Goal: Task Accomplishment & Management: Manage account settings

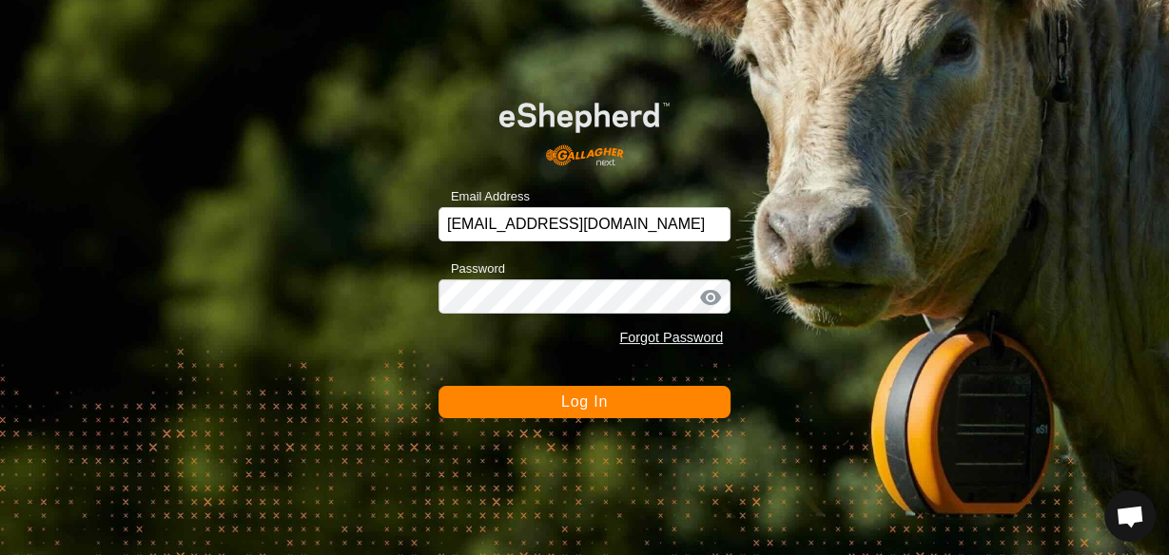
click at [592, 401] on span "Log In" at bounding box center [584, 402] width 47 height 16
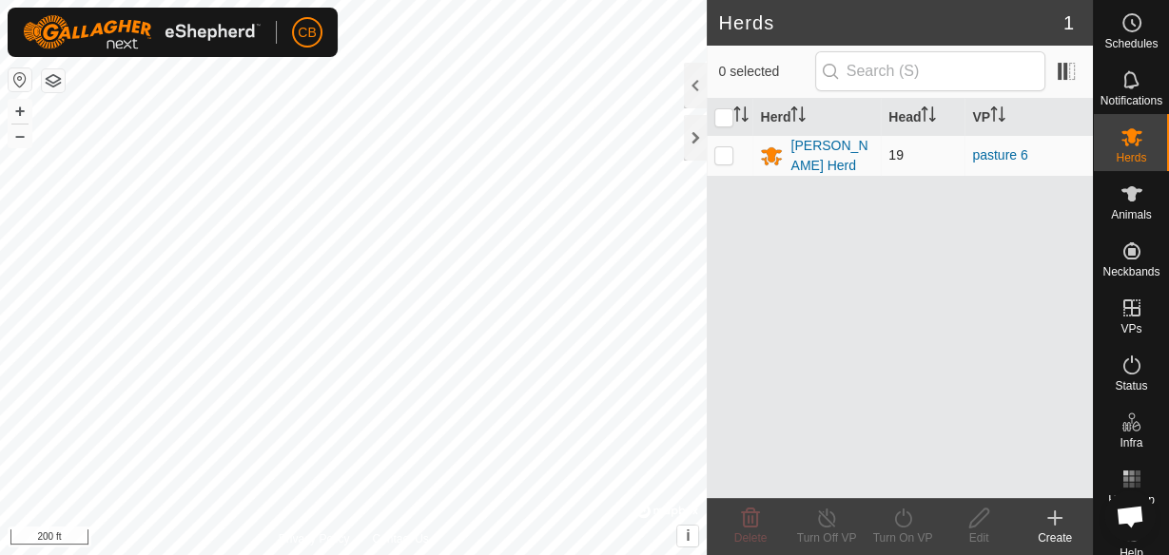
click at [721, 150] on p-checkbox at bounding box center [723, 154] width 19 height 15
checkbox input "true"
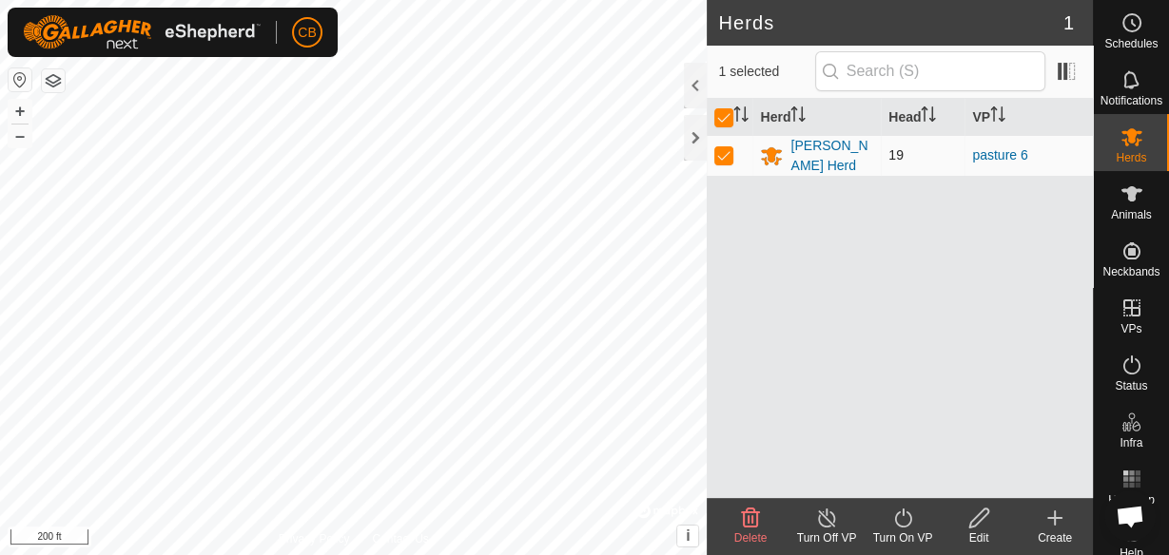
click at [718, 154] on p-checkbox at bounding box center [723, 154] width 19 height 15
checkbox input "false"
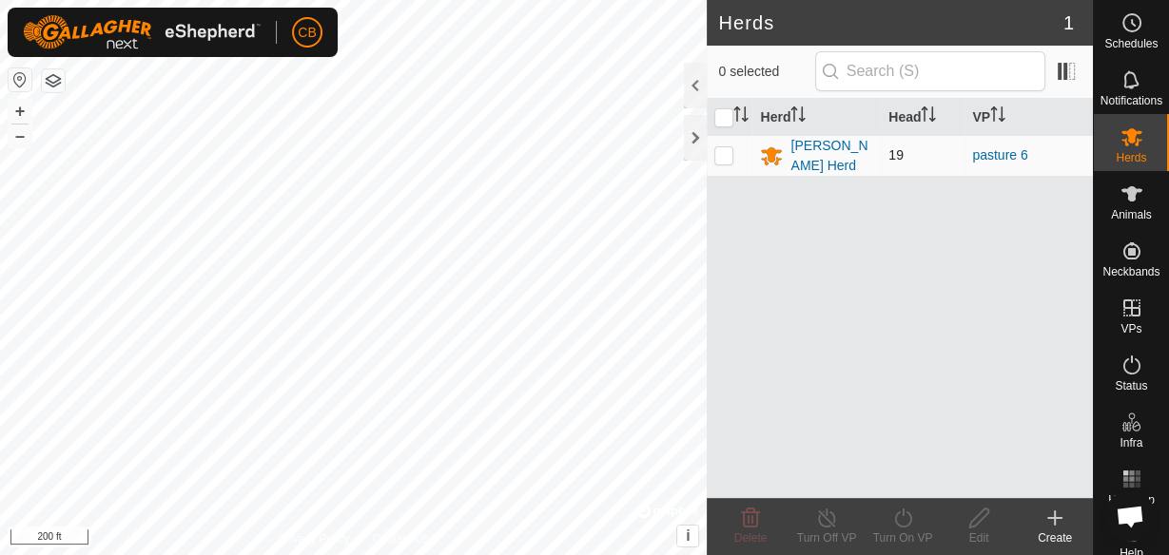
click at [722, 157] on p-checkbox at bounding box center [723, 154] width 19 height 15
checkbox input "true"
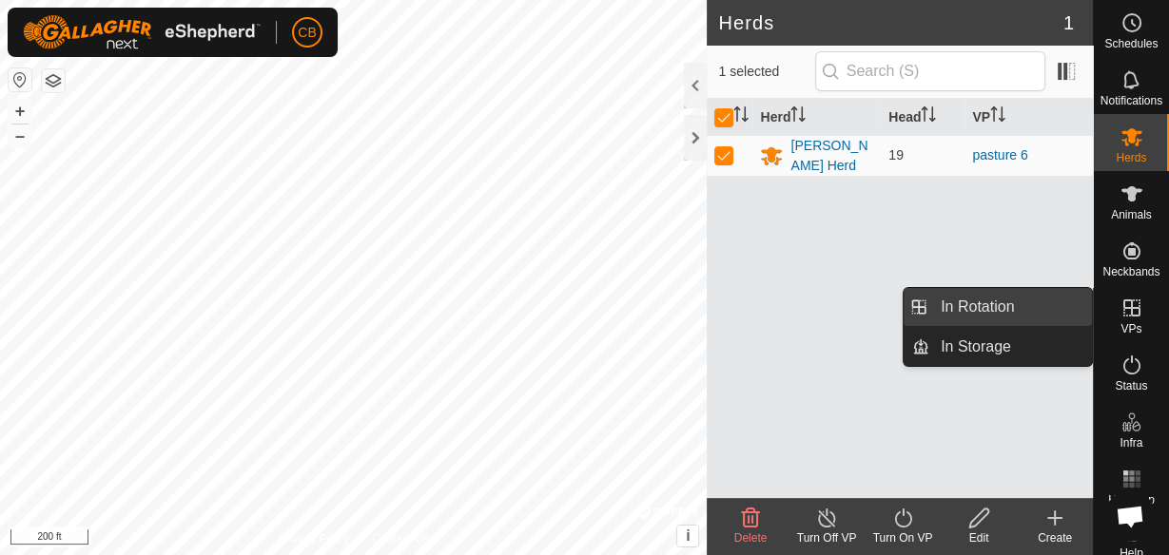
click at [994, 309] on link "In Rotation" at bounding box center [1010, 307] width 163 height 38
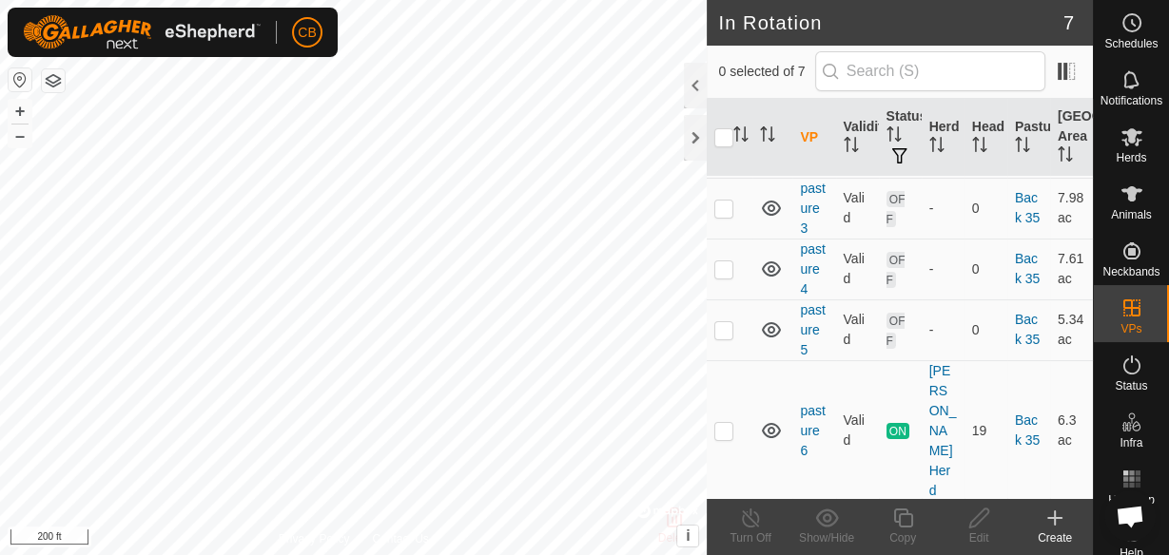
scroll to position [159, 0]
click at [720, 523] on p-checkbox at bounding box center [723, 530] width 19 height 15
checkbox input "true"
click at [979, 525] on icon at bounding box center [979, 518] width 24 height 23
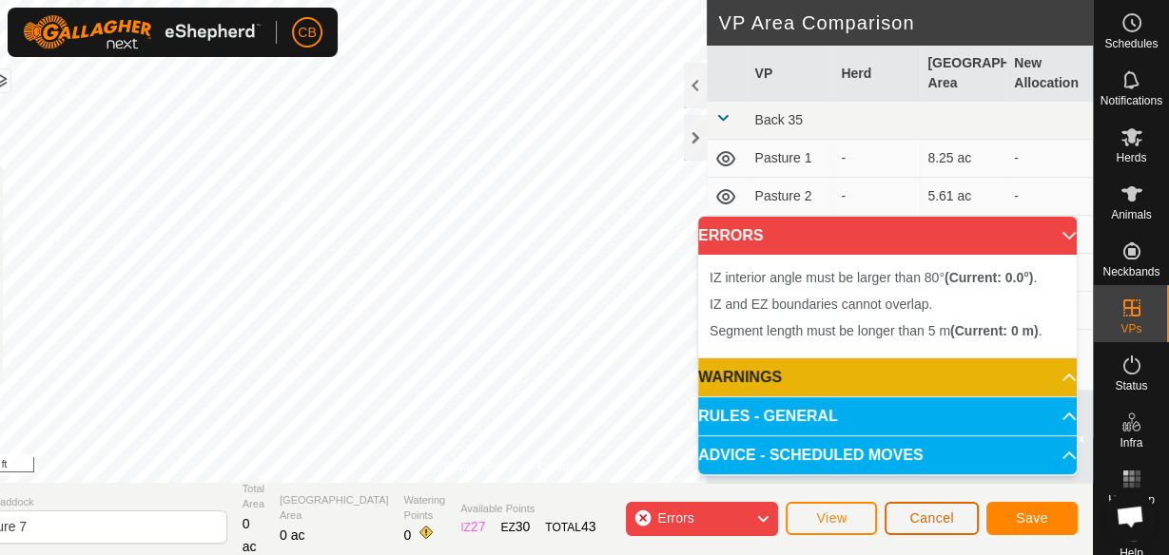
click at [920, 509] on button "Cancel" at bounding box center [931, 518] width 94 height 33
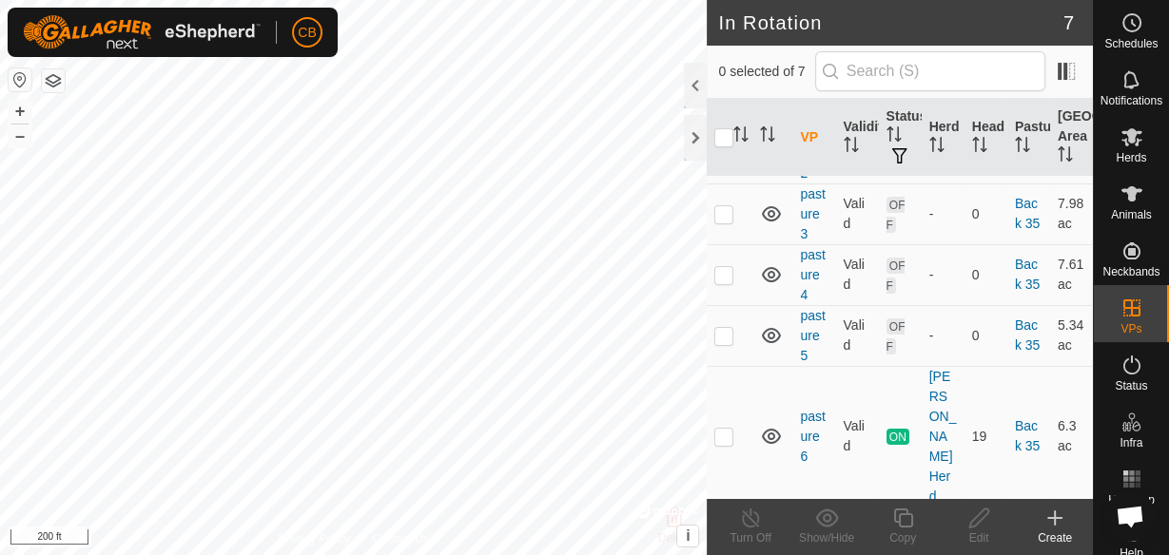
scroll to position [159, 0]
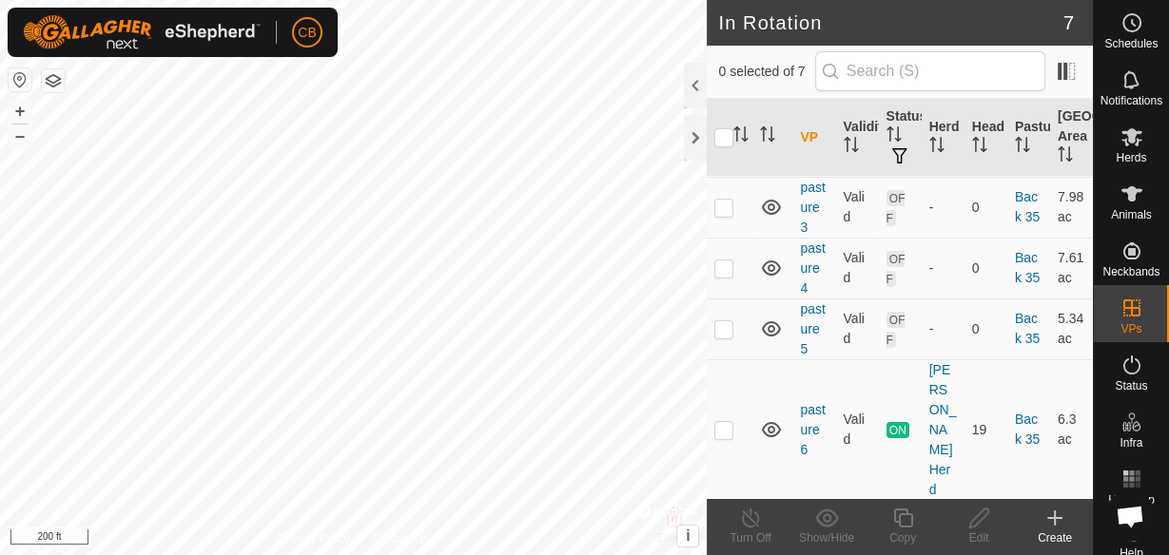
click at [721, 523] on p-checkbox at bounding box center [723, 530] width 19 height 15
checkbox input "true"
click at [728, 139] on input "checkbox" at bounding box center [723, 137] width 19 height 19
checkbox input "true"
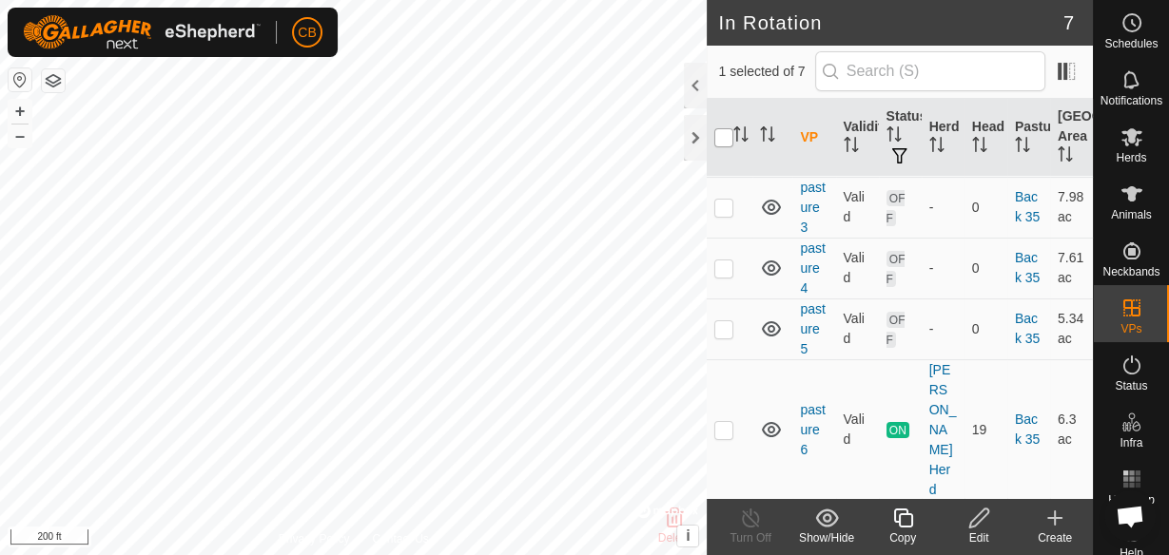
checkbox input "true"
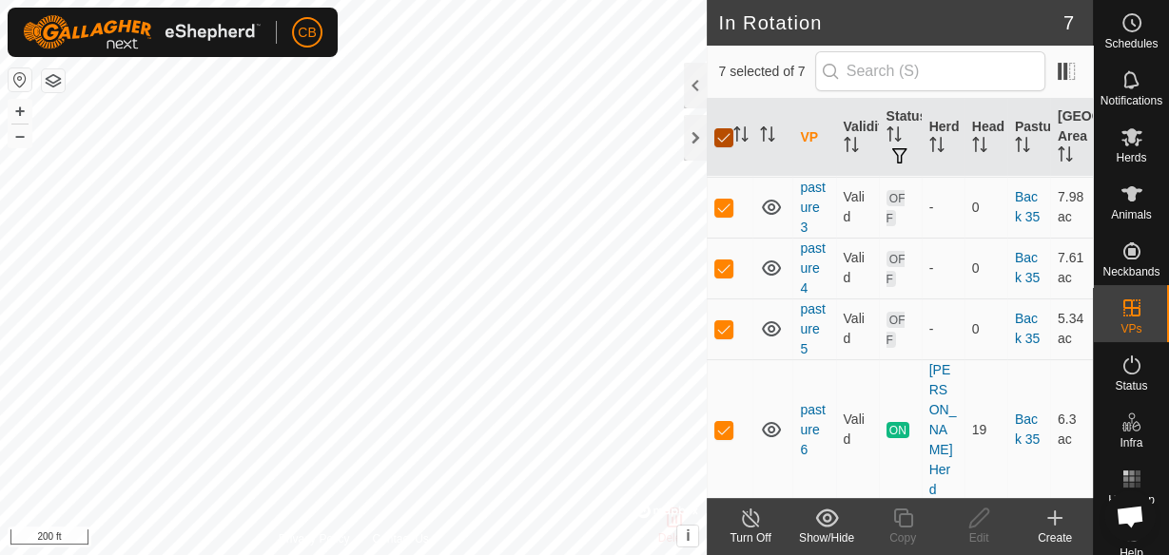
click at [728, 139] on input "checkbox" at bounding box center [723, 137] width 19 height 19
checkbox input "false"
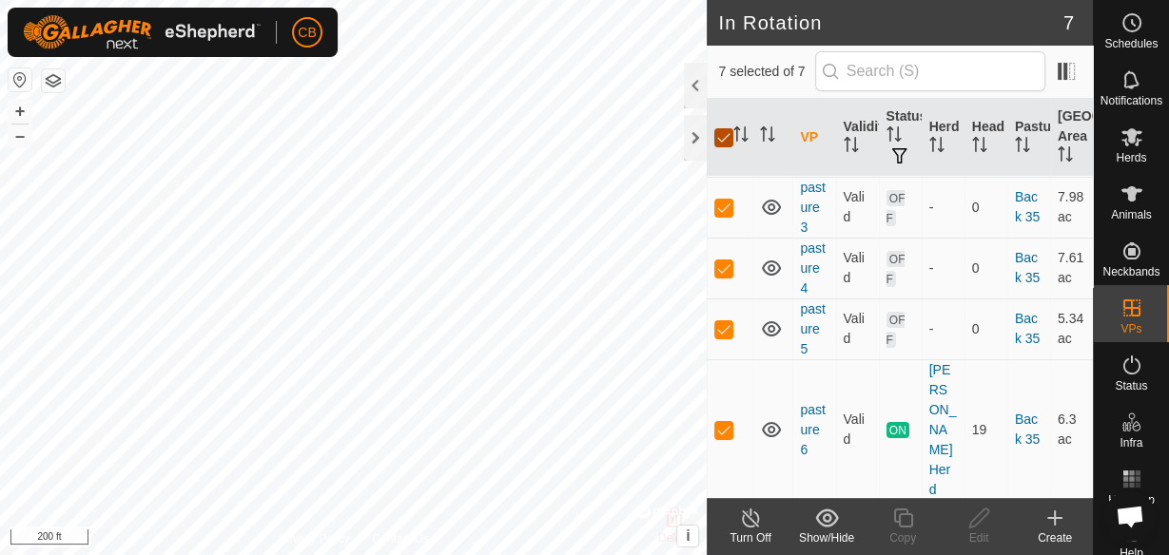
checkbox input "false"
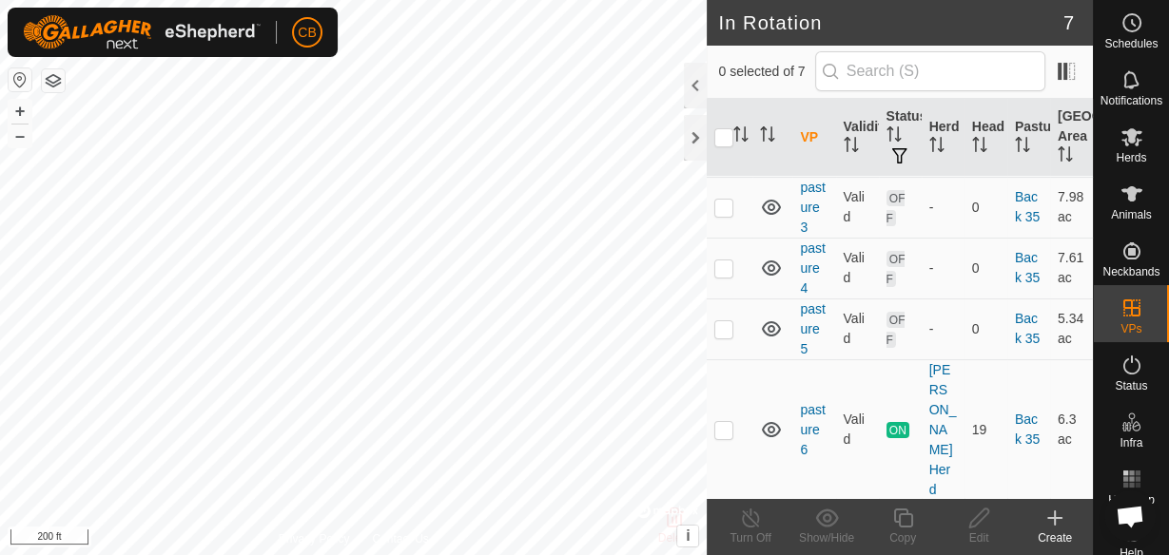
click at [725, 523] on p-checkbox at bounding box center [723, 530] width 19 height 15
checkbox input "true"
click at [1125, 142] on icon at bounding box center [1131, 137] width 21 height 18
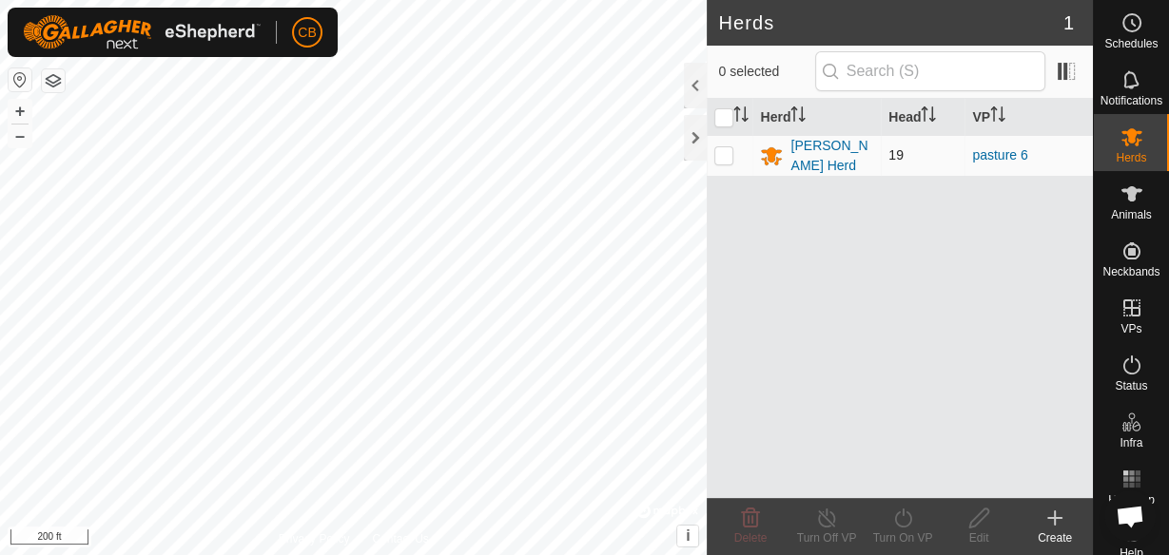
click at [722, 156] on p-checkbox at bounding box center [723, 154] width 19 height 15
checkbox input "true"
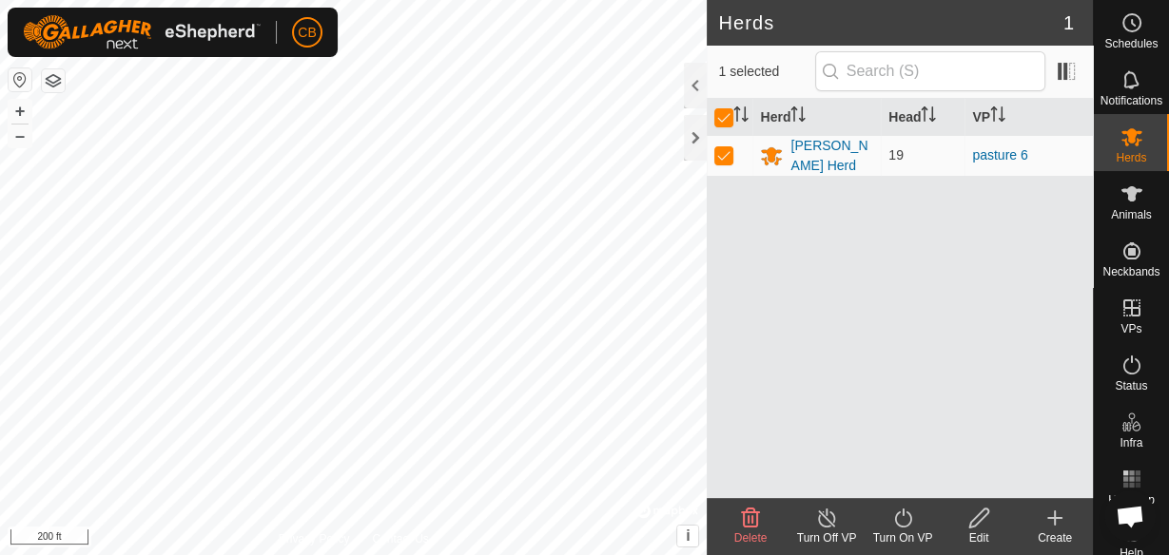
click at [903, 521] on icon at bounding box center [903, 518] width 24 height 23
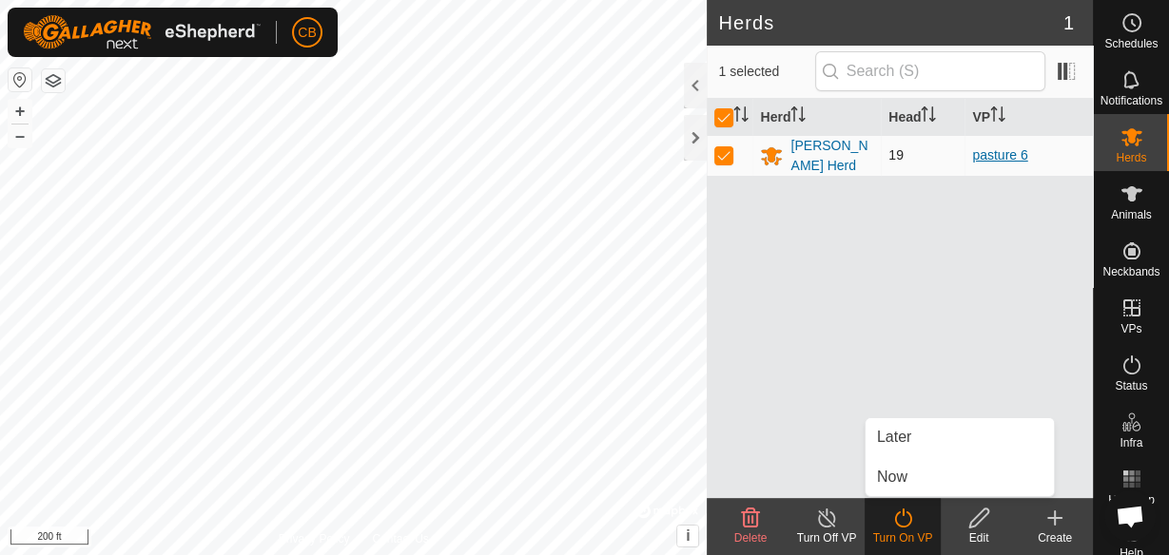
click at [1002, 155] on link "pasture 6" at bounding box center [999, 154] width 55 height 15
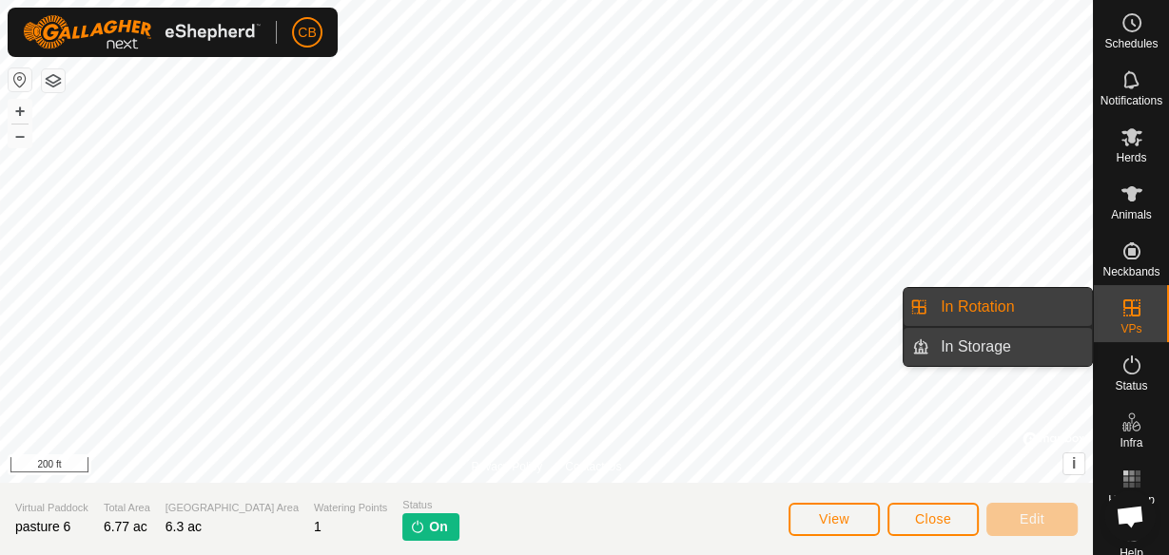
click at [1057, 351] on link "In Storage" at bounding box center [1010, 347] width 163 height 38
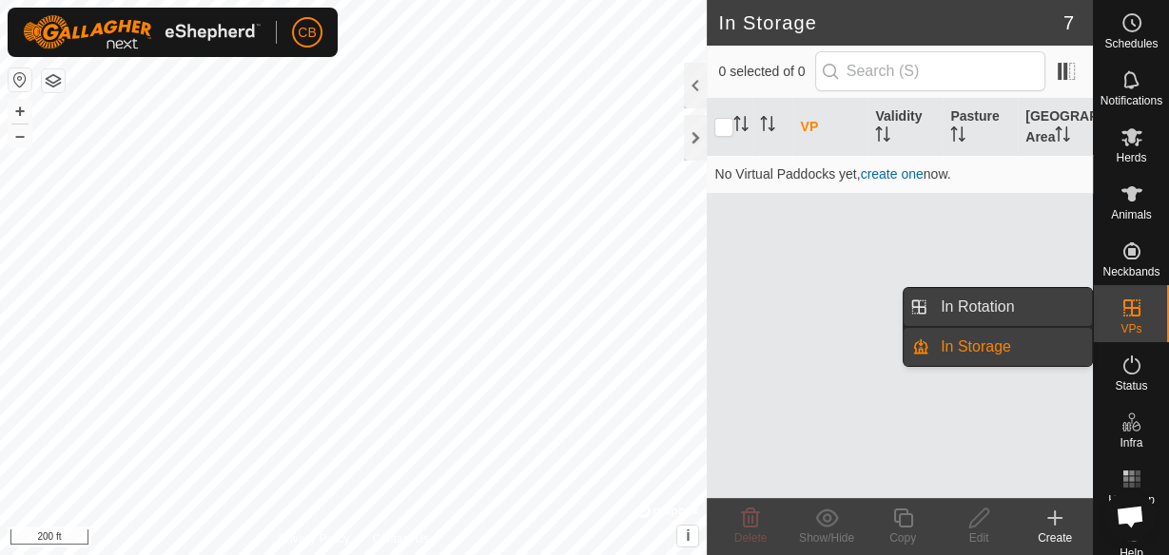
click at [1015, 313] on link "In Rotation" at bounding box center [1010, 307] width 163 height 38
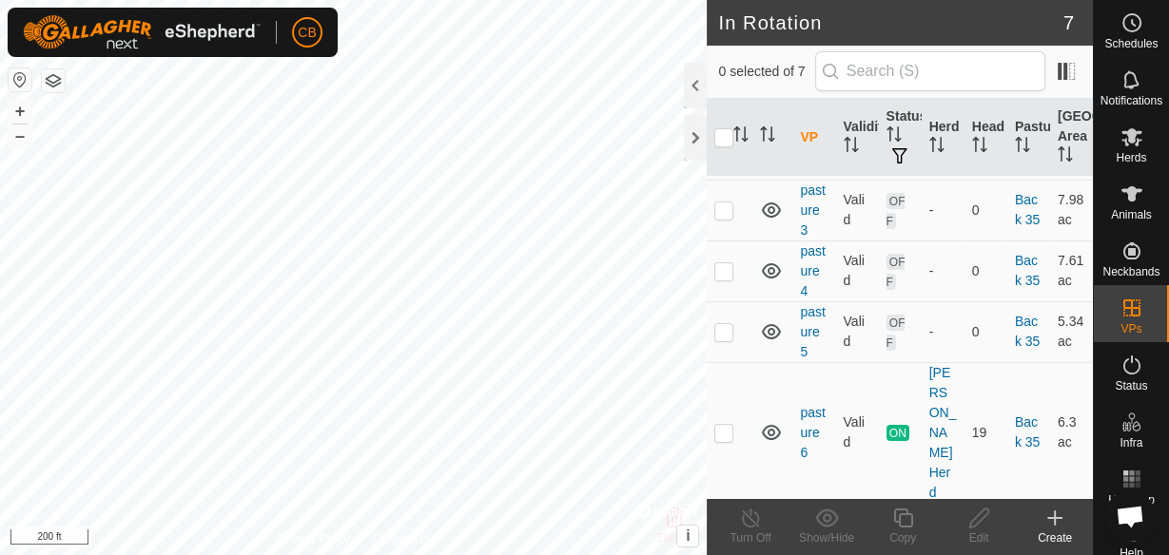
scroll to position [159, 0]
click at [723, 523] on p-checkbox at bounding box center [723, 530] width 19 height 15
checkbox input "true"
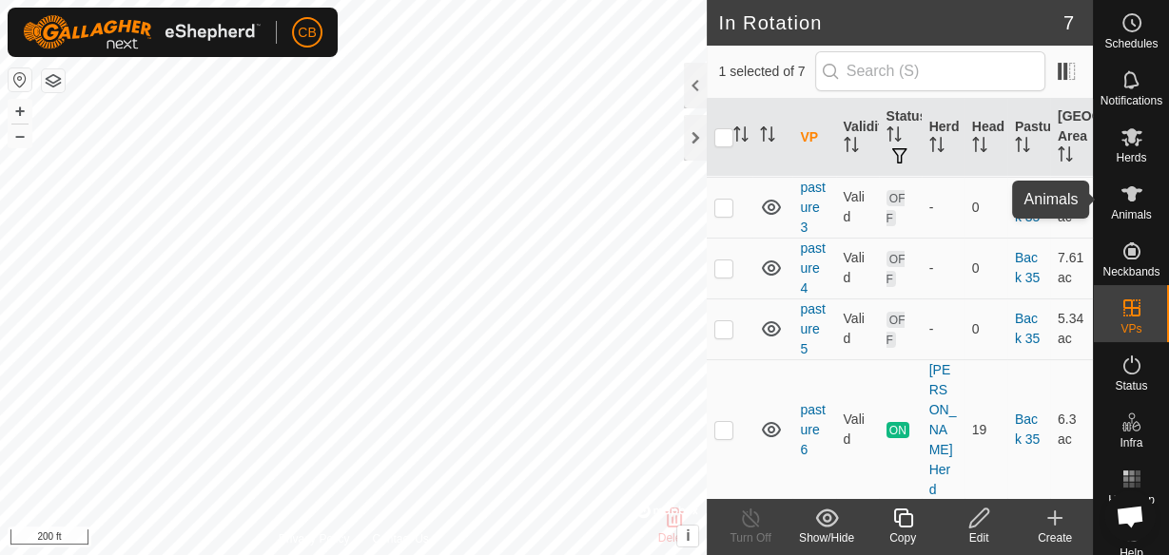
click at [1131, 206] on es-animals-svg-icon at bounding box center [1132, 194] width 34 height 30
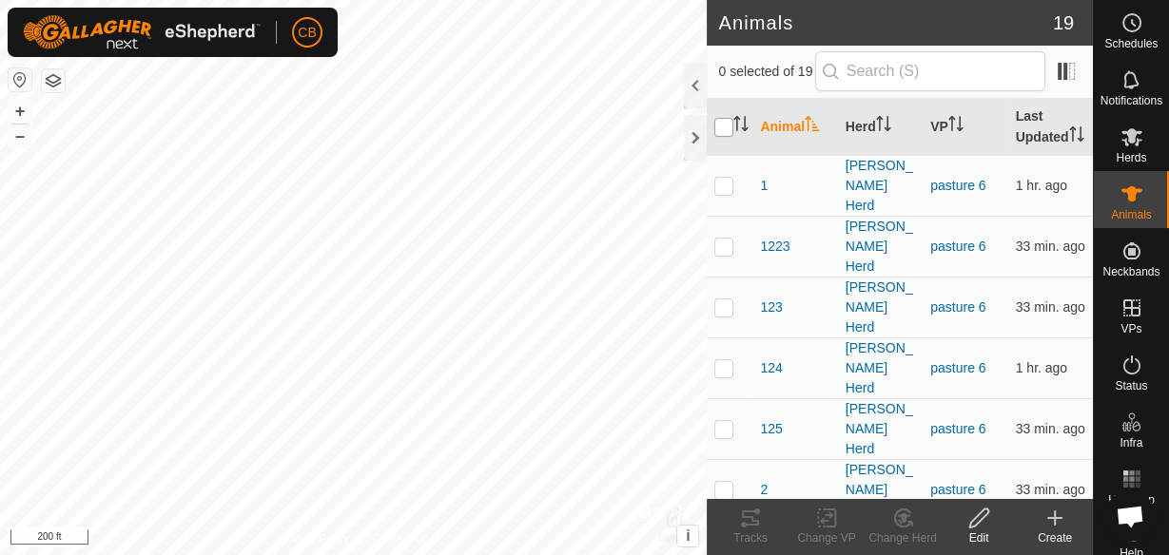
click at [722, 137] on input "checkbox" at bounding box center [723, 127] width 19 height 19
checkbox input "true"
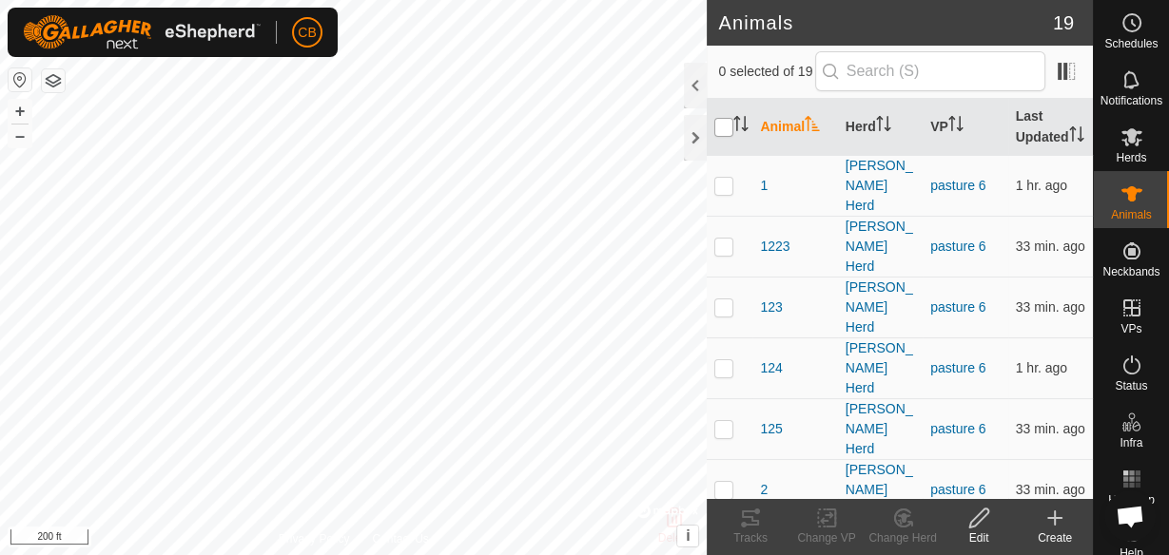
checkbox input "true"
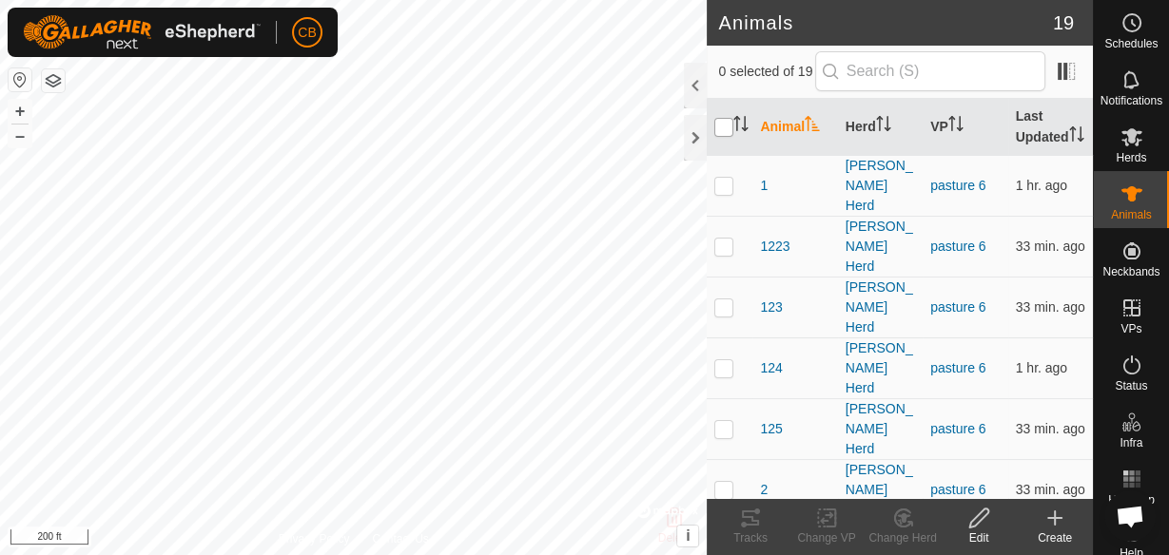
checkbox input "true"
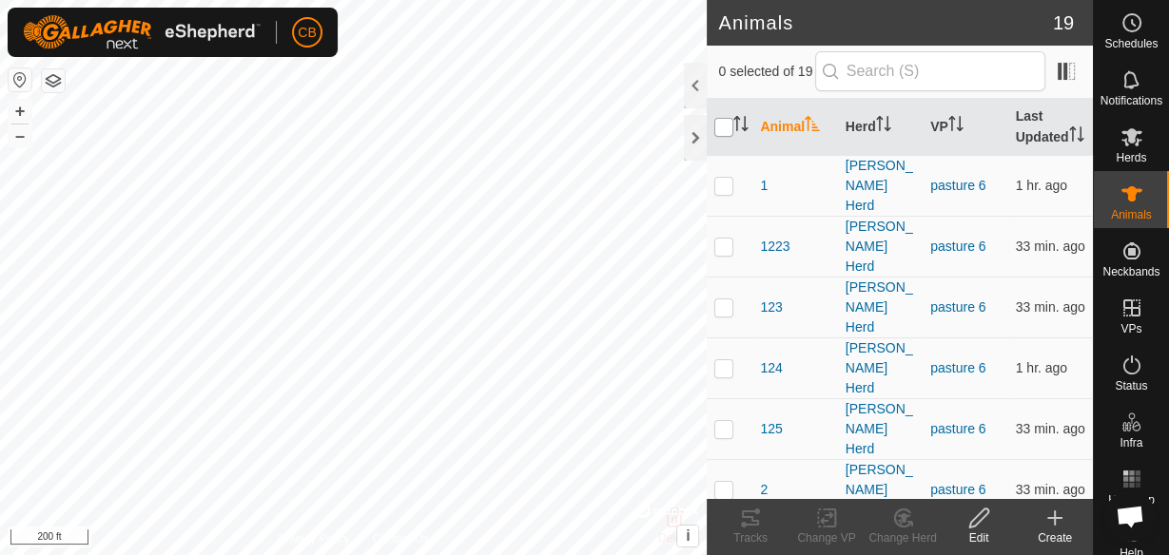
checkbox input "true"
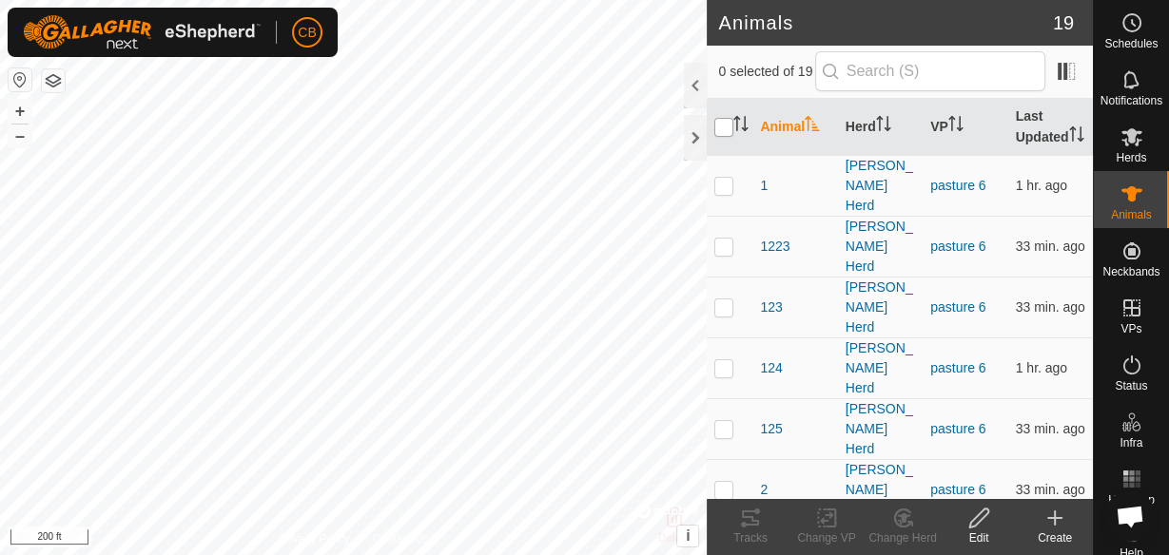
checkbox input "true"
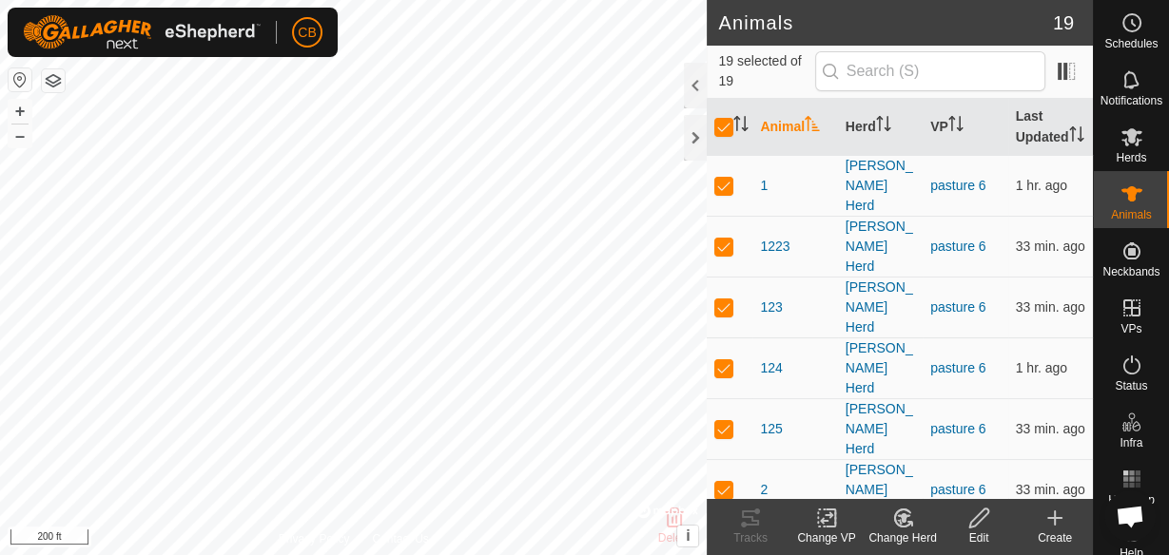
click at [825, 528] on icon at bounding box center [827, 518] width 24 height 23
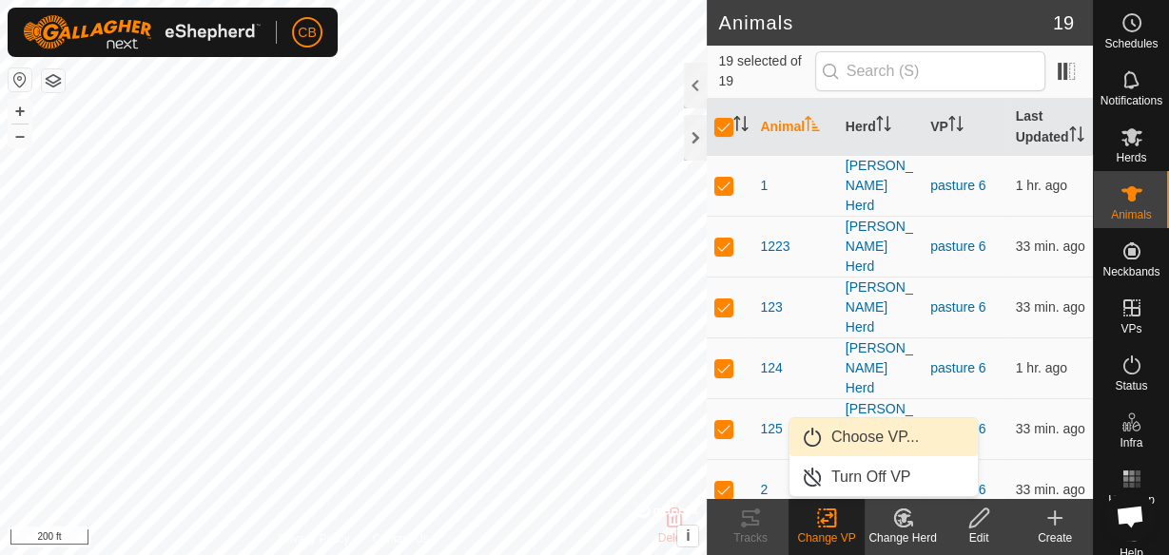
click at [855, 439] on link "Choose VP..." at bounding box center [883, 437] width 188 height 38
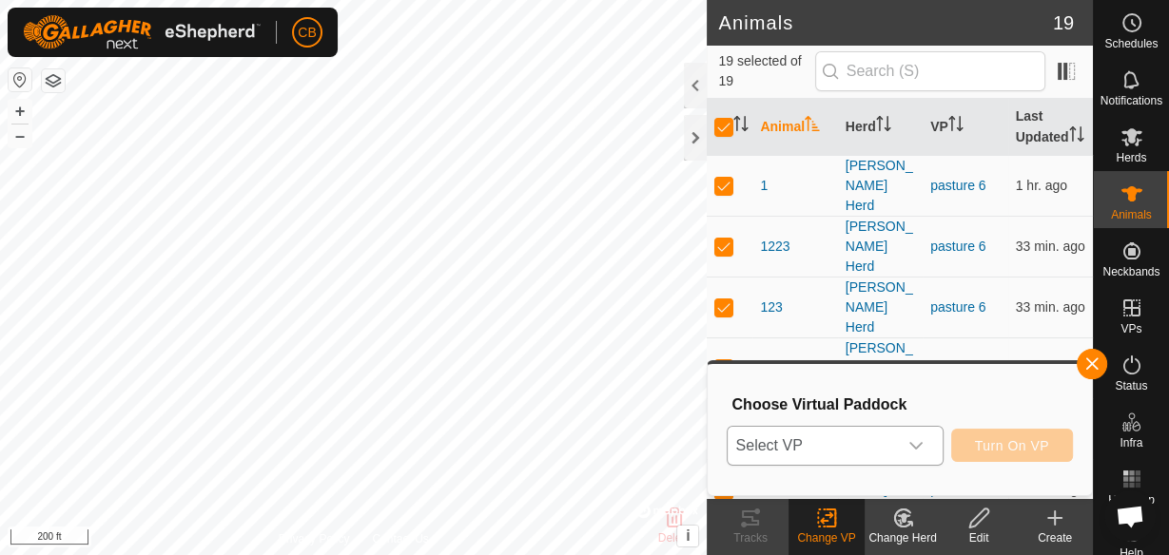
click at [916, 445] on icon "dropdown trigger" at bounding box center [915, 445] width 15 height 15
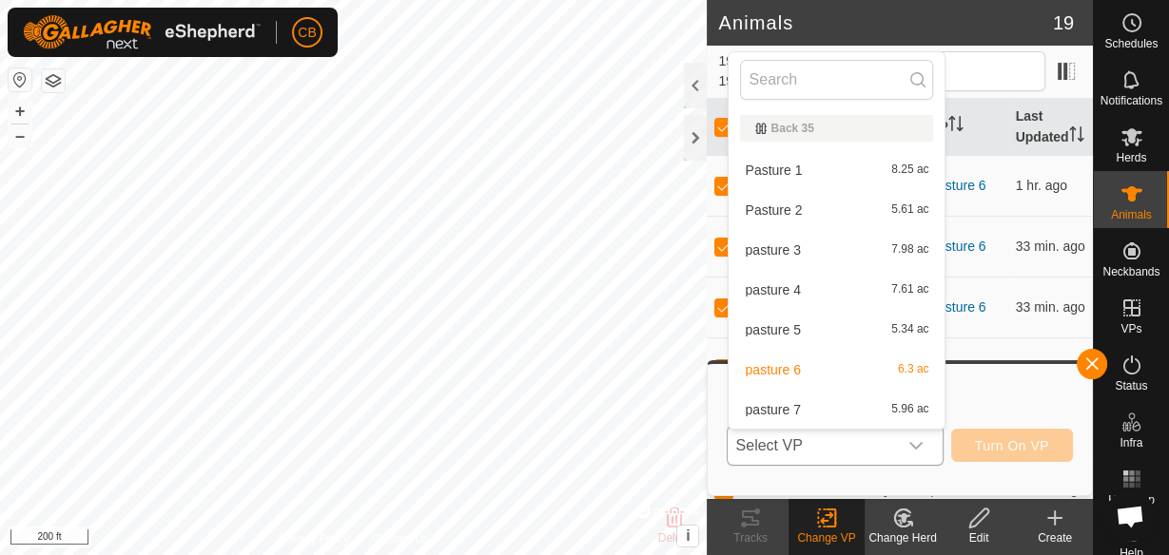
click at [868, 414] on li "pasture 7 5.96 ac" at bounding box center [836, 410] width 216 height 38
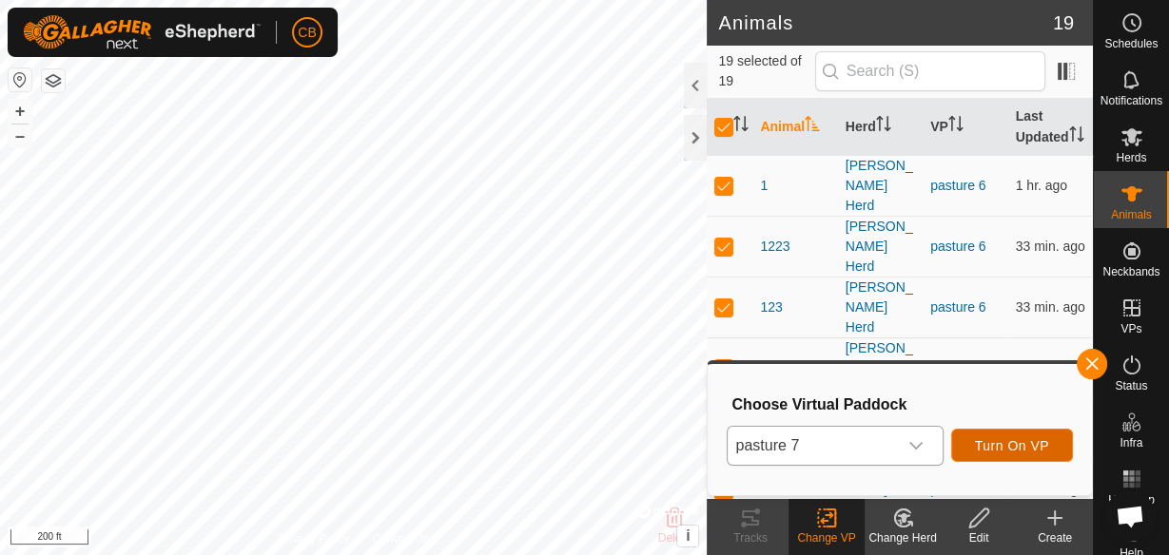
click at [997, 445] on span "Turn On VP" at bounding box center [1012, 445] width 74 height 15
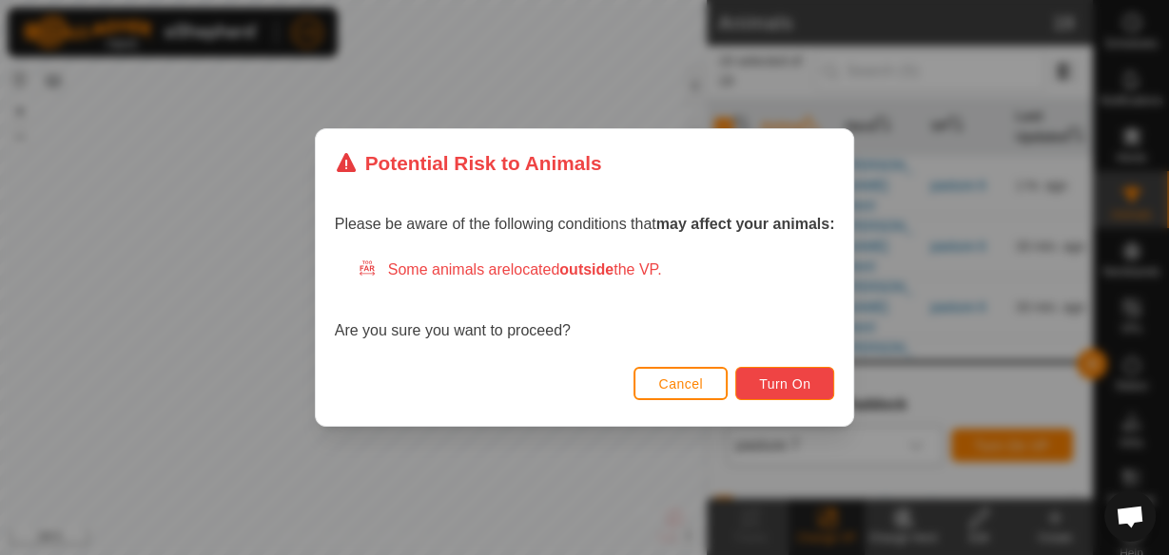
click at [792, 392] on button "Turn On" at bounding box center [784, 383] width 99 height 33
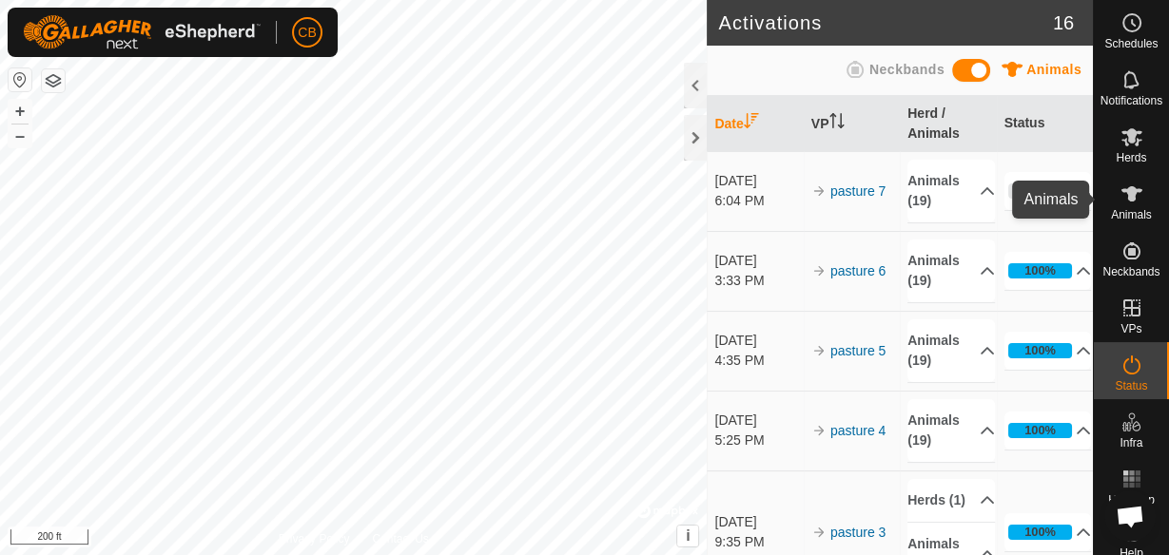
click at [1135, 200] on icon at bounding box center [1131, 194] width 23 height 23
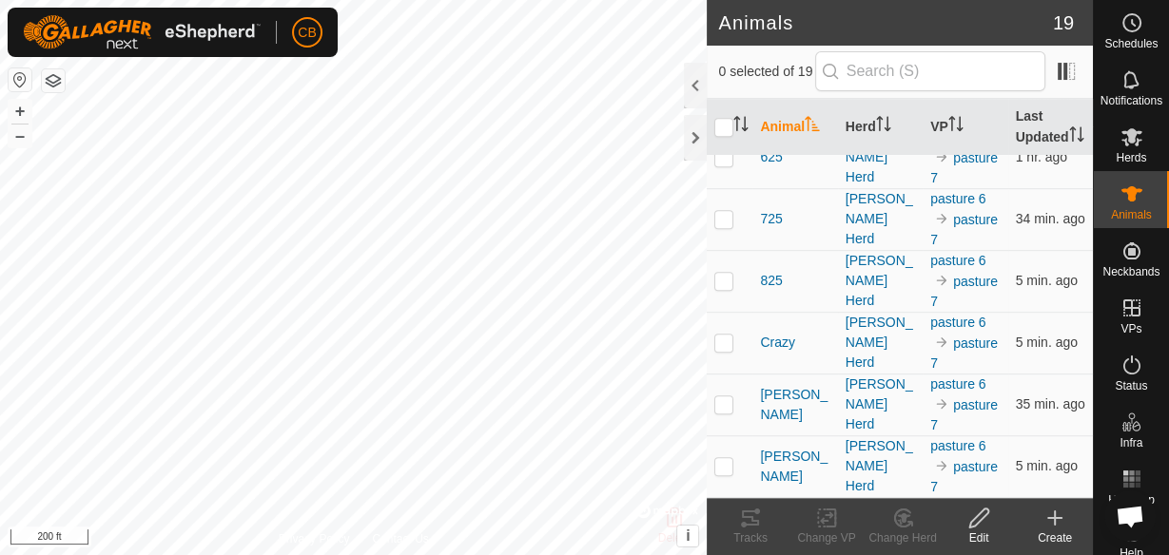
scroll to position [849, 0]
click at [726, 469] on p-checkbox at bounding box center [723, 465] width 19 height 15
click at [750, 526] on icon at bounding box center [750, 518] width 23 height 23
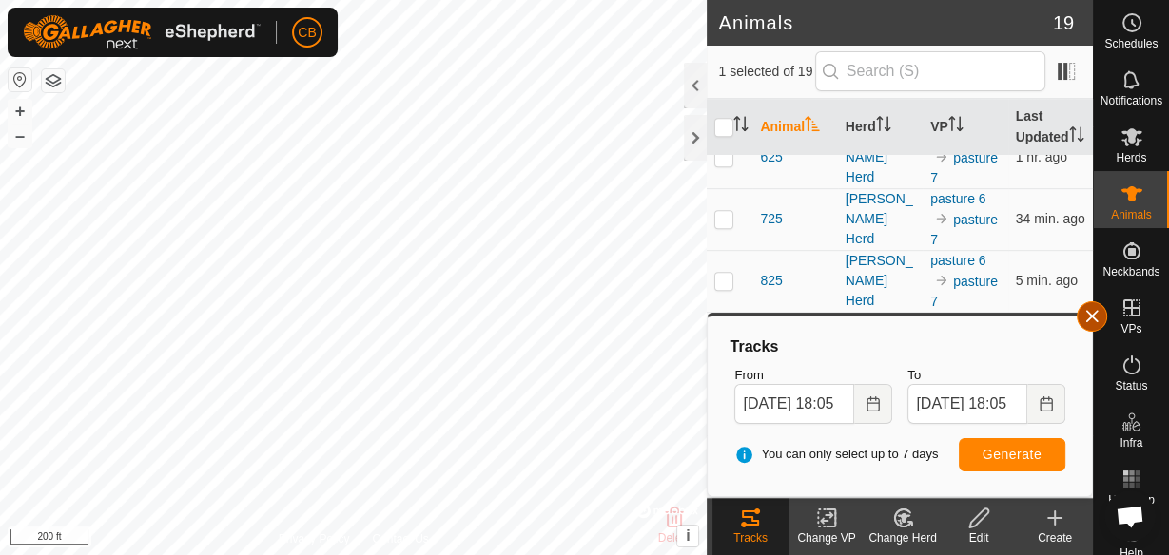
click at [1094, 311] on button "button" at bounding box center [1092, 316] width 30 height 30
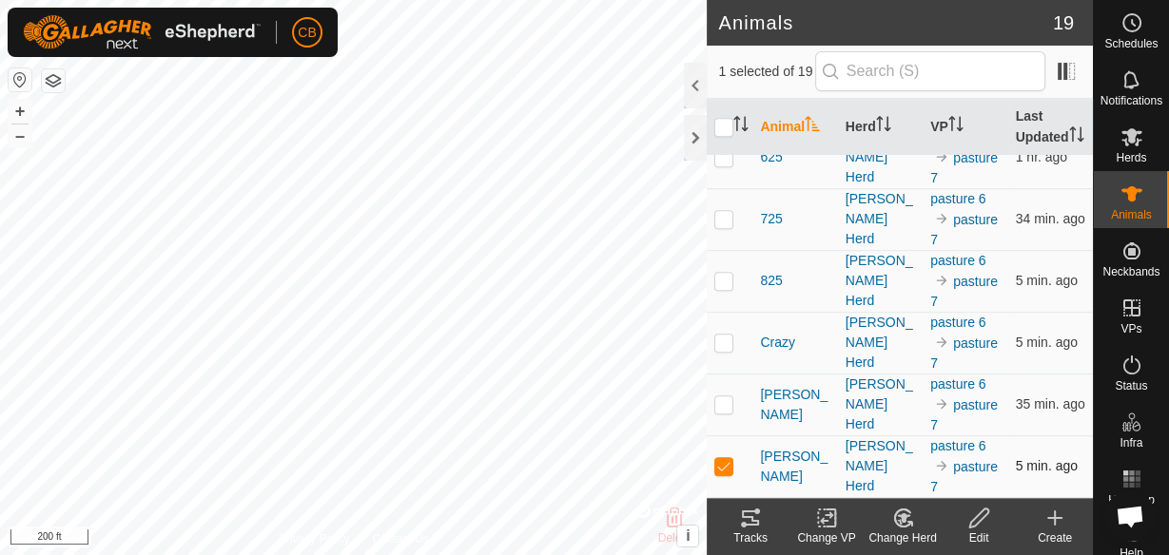
click at [722, 465] on p-checkbox at bounding box center [723, 465] width 19 height 15
checkbox input "false"
click at [721, 409] on p-checkbox at bounding box center [723, 404] width 19 height 15
click at [752, 517] on icon at bounding box center [750, 518] width 17 height 15
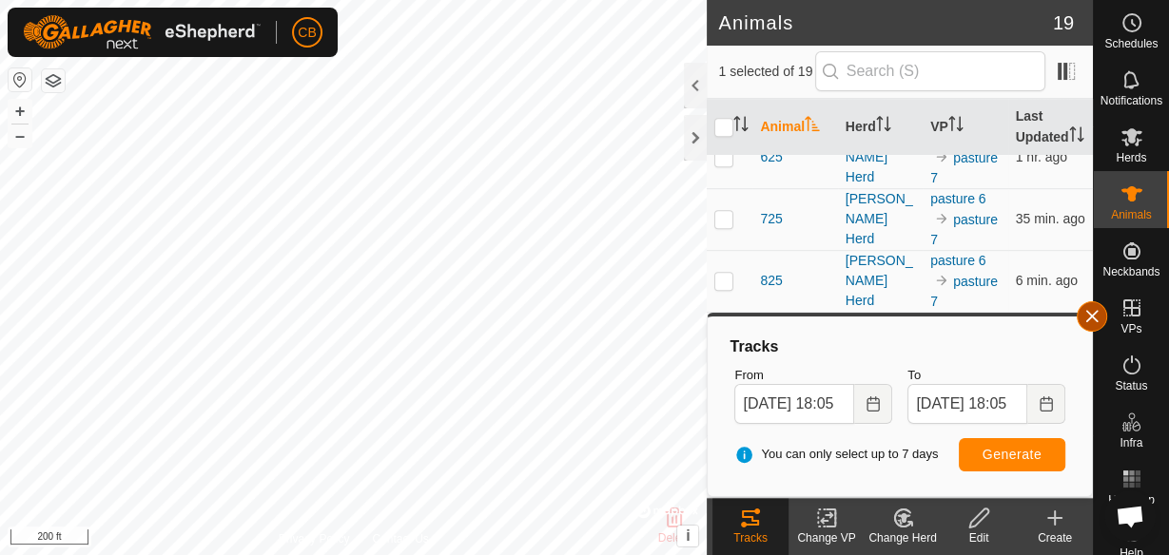
click at [1093, 316] on button "button" at bounding box center [1092, 316] width 30 height 30
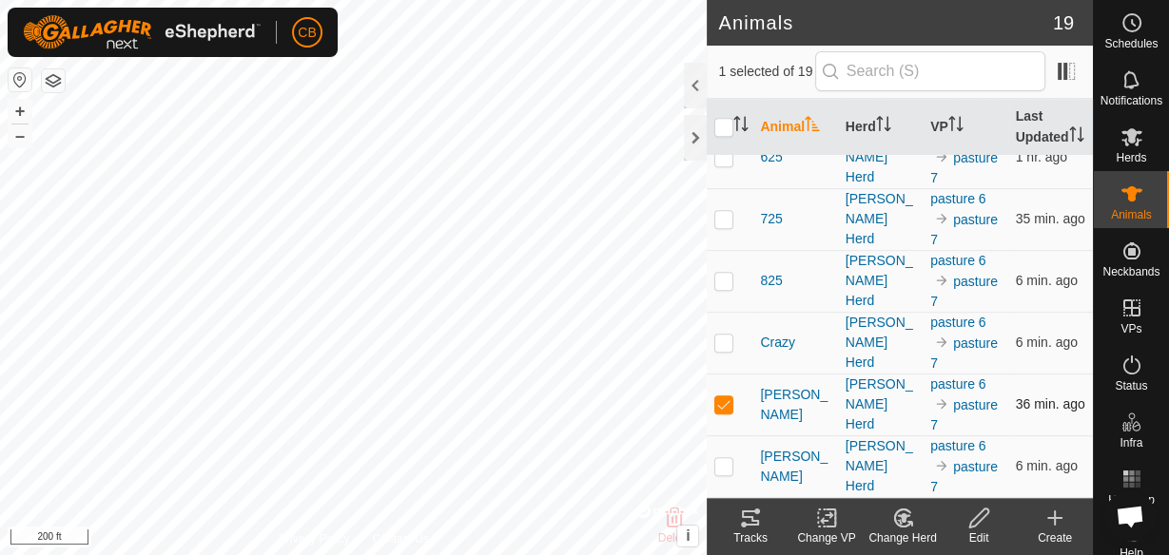
click at [727, 407] on p-checkbox at bounding box center [723, 404] width 19 height 15
checkbox input "false"
click at [725, 348] on p-checkbox at bounding box center [723, 342] width 19 height 15
click at [751, 524] on icon at bounding box center [750, 518] width 17 height 15
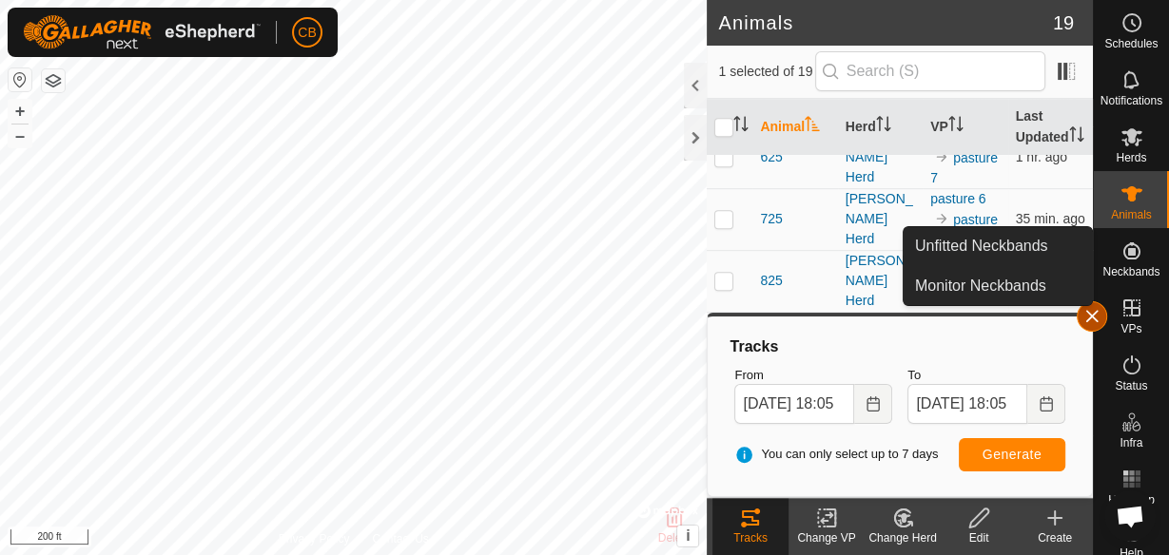
click at [1094, 311] on button "button" at bounding box center [1092, 316] width 30 height 30
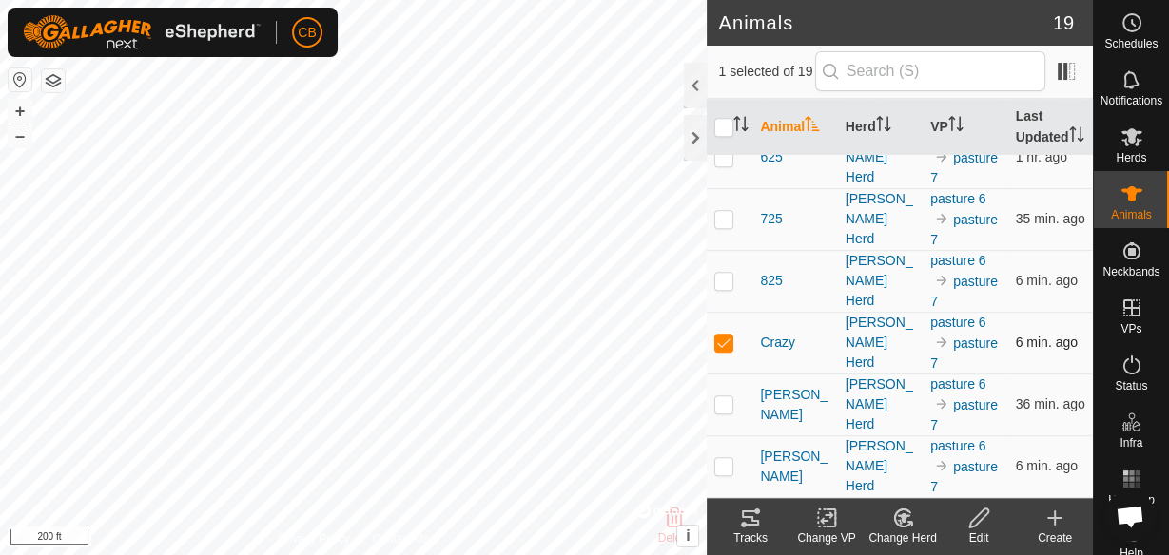
click at [725, 341] on p-checkbox at bounding box center [723, 342] width 19 height 15
checkbox input "false"
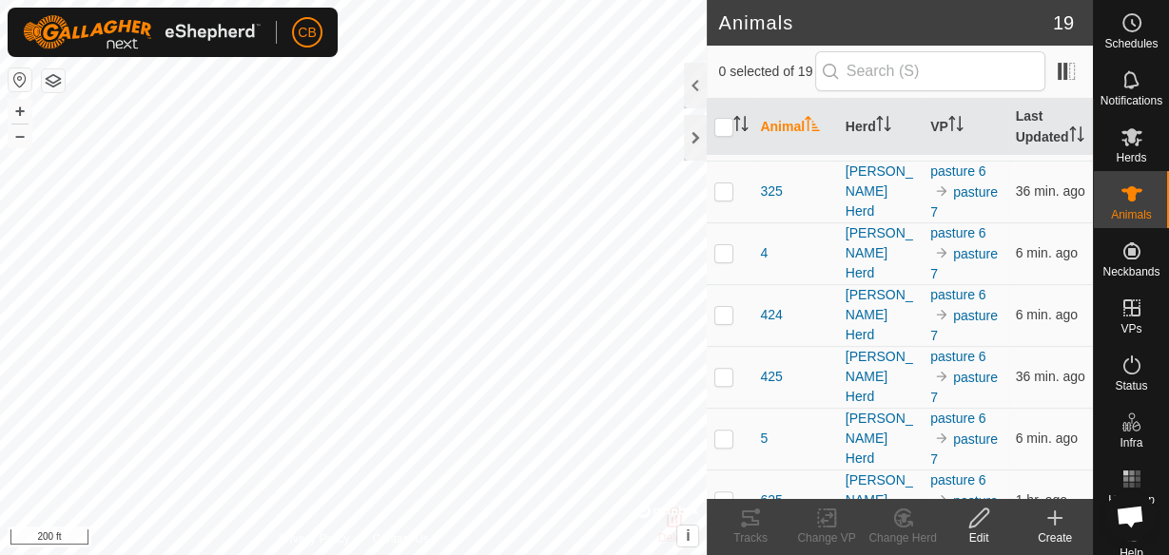
scroll to position [484, 0]
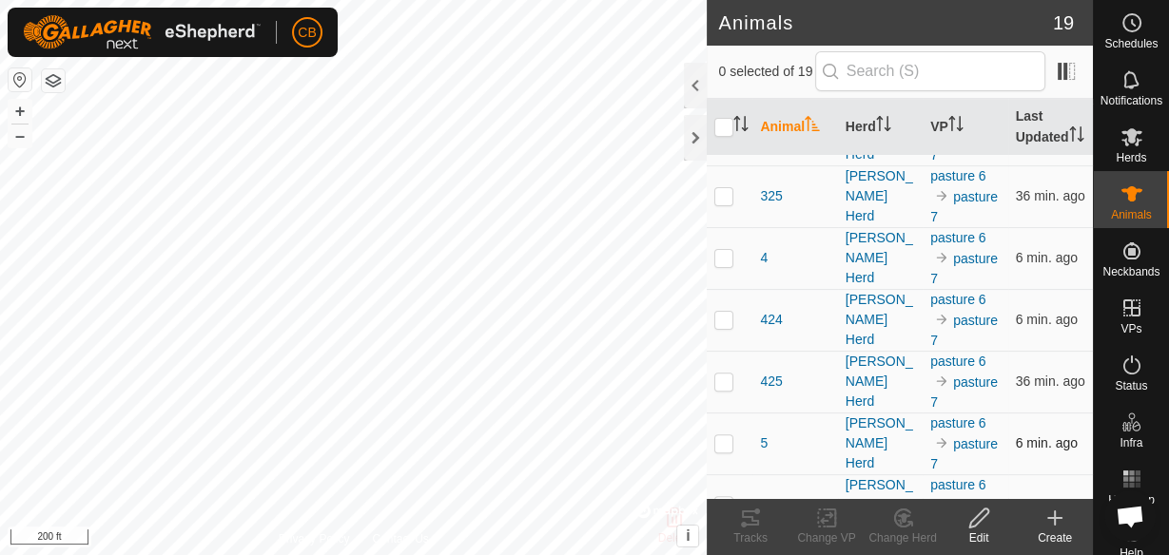
click at [725, 451] on p-checkbox at bounding box center [723, 443] width 19 height 15
click at [747, 520] on icon at bounding box center [750, 518] width 23 height 23
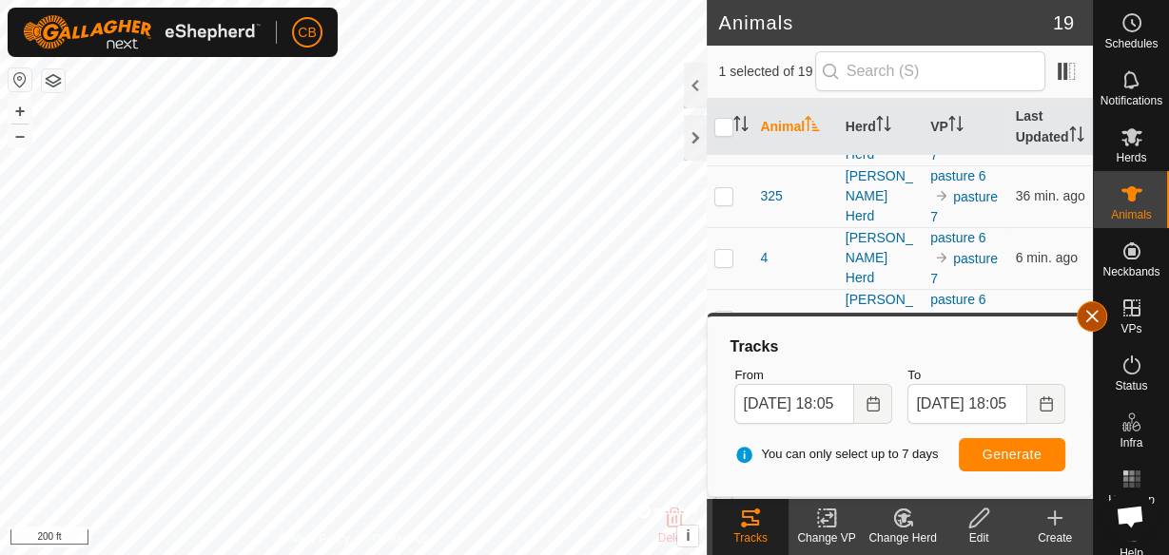
click at [1095, 314] on button "button" at bounding box center [1092, 316] width 30 height 30
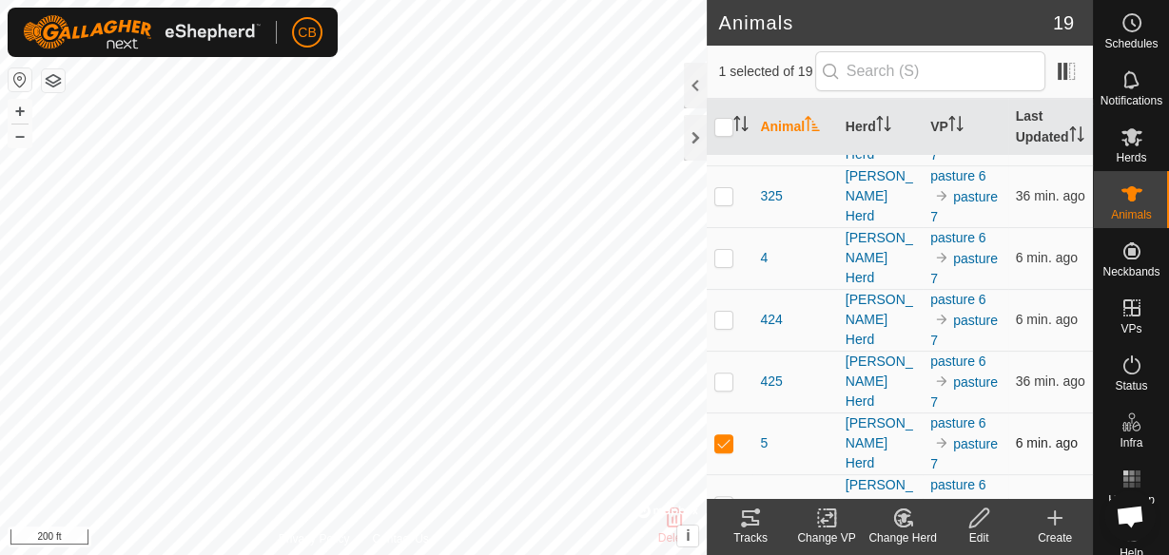
click at [727, 451] on p-checkbox at bounding box center [723, 443] width 19 height 15
checkbox input "false"
click at [724, 265] on p-checkbox at bounding box center [723, 257] width 19 height 15
checkbox input "true"
click at [758, 528] on icon at bounding box center [750, 518] width 23 height 23
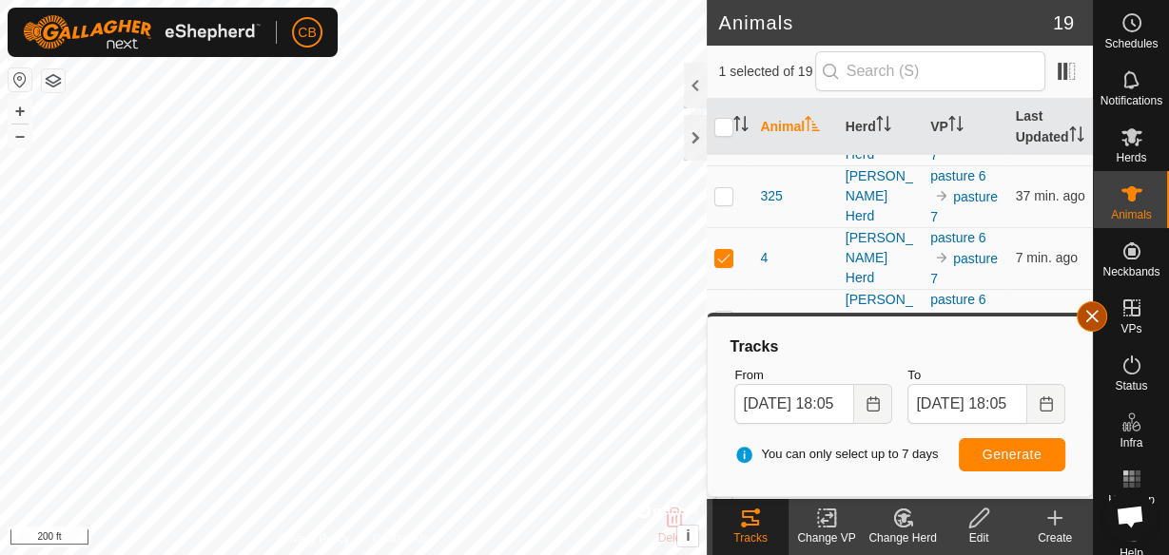
click at [1089, 315] on button "button" at bounding box center [1092, 316] width 30 height 30
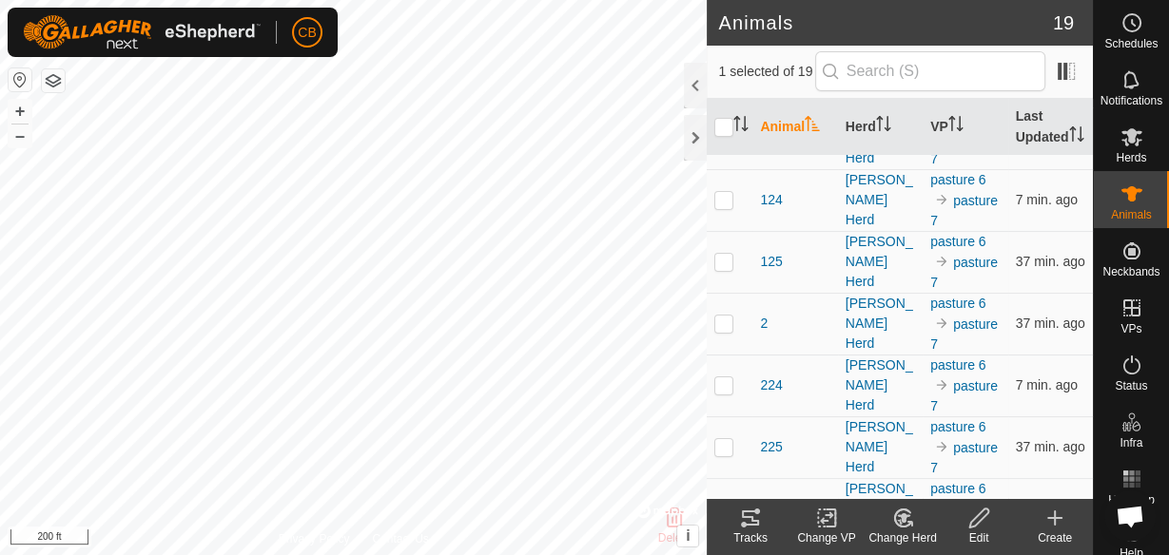
scroll to position [170, 0]
click at [723, 332] on p-checkbox at bounding box center [723, 324] width 19 height 15
click at [750, 524] on icon at bounding box center [750, 518] width 17 height 15
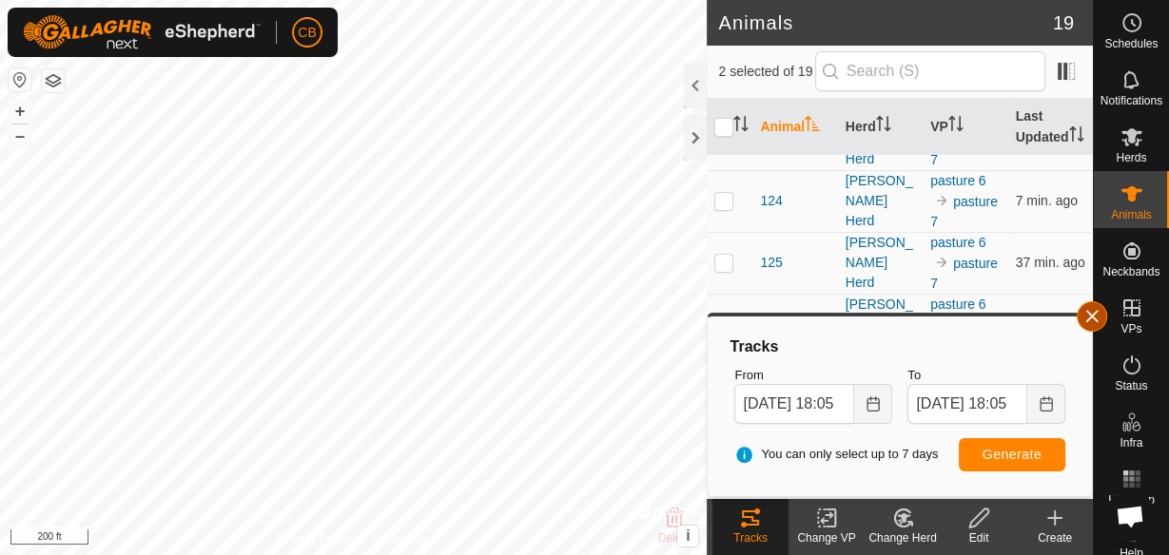
click at [1089, 311] on button "button" at bounding box center [1092, 316] width 30 height 30
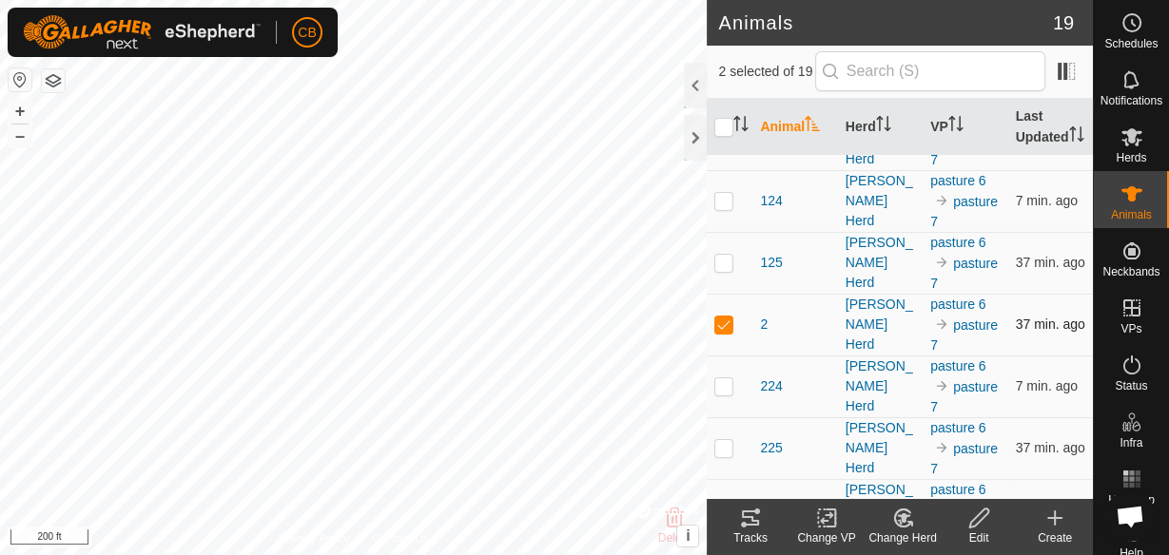
click at [722, 332] on p-checkbox at bounding box center [723, 324] width 19 height 15
checkbox input "false"
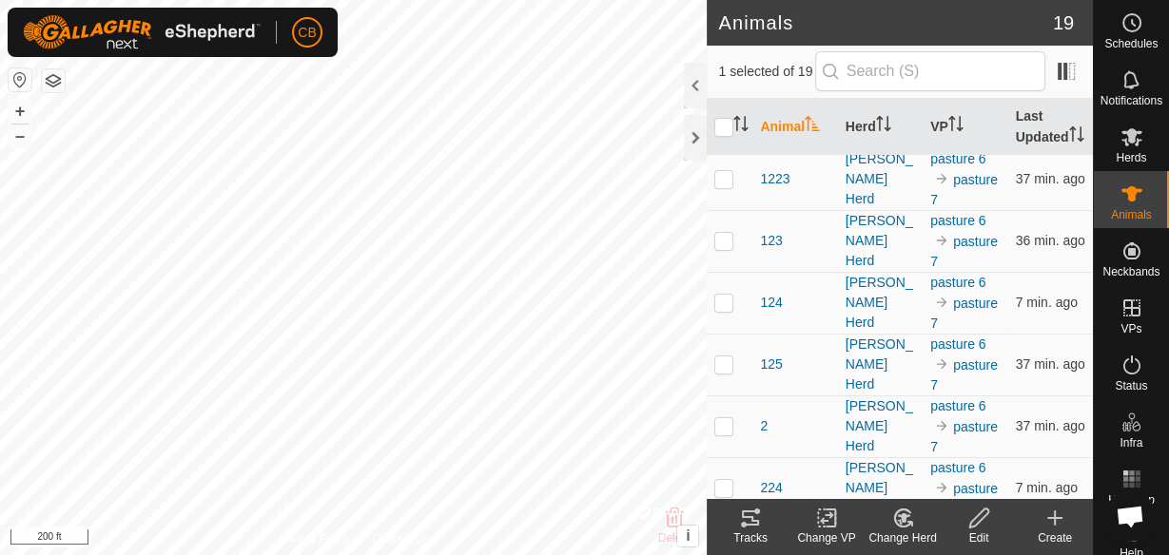
scroll to position [38, 0]
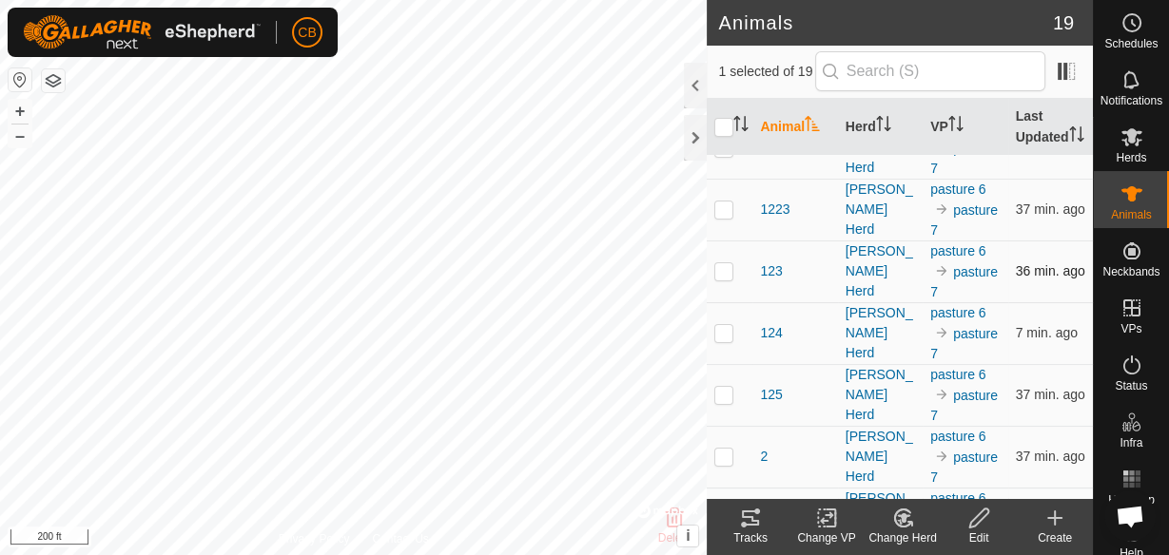
click at [723, 279] on p-checkbox at bounding box center [723, 270] width 19 height 15
click at [742, 513] on icon at bounding box center [750, 518] width 17 height 15
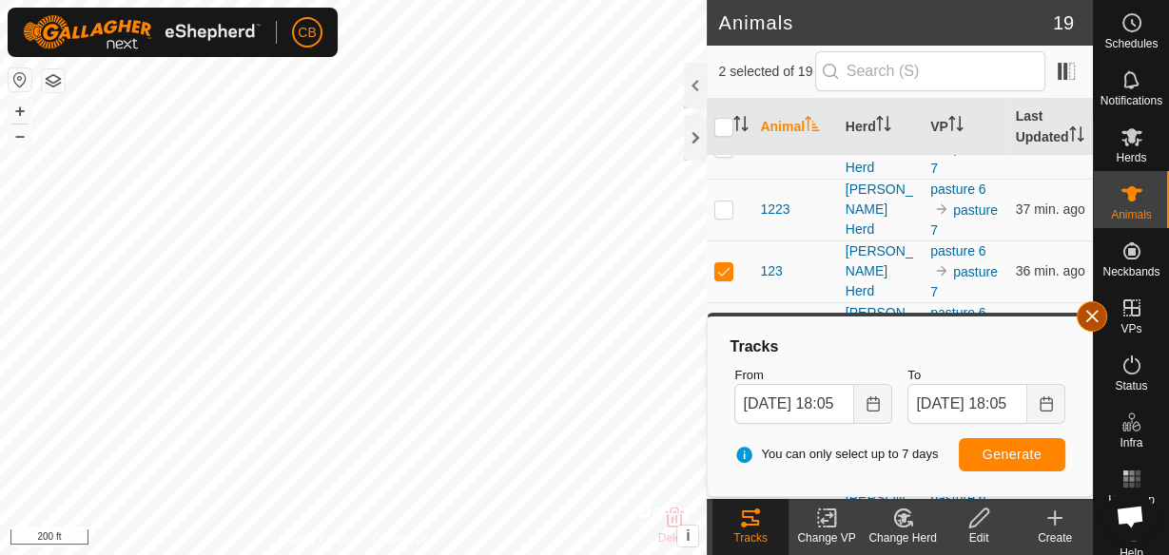
click at [1096, 320] on button "button" at bounding box center [1092, 316] width 30 height 30
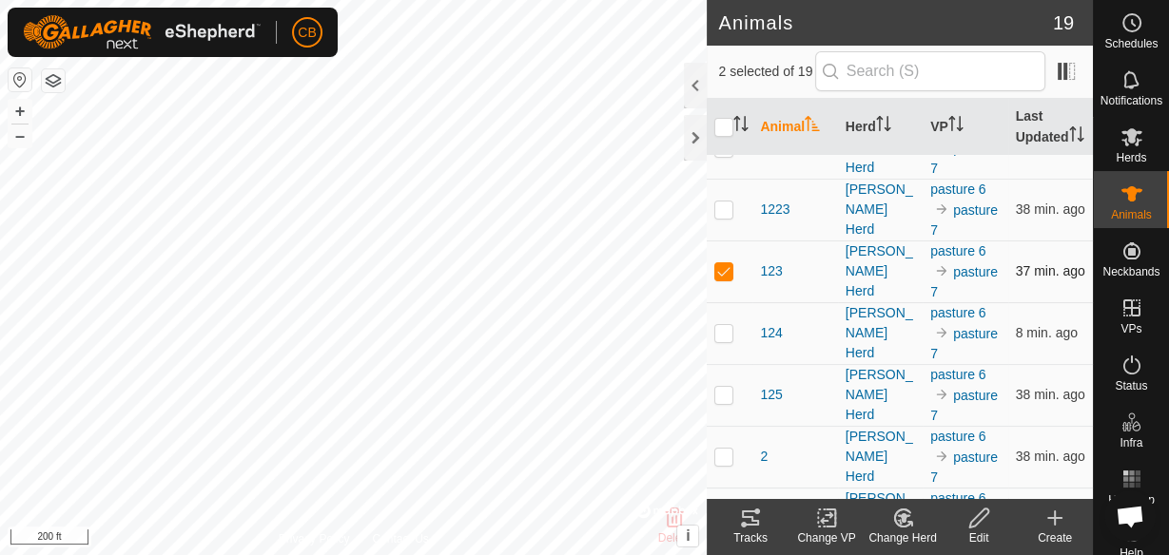
click at [723, 279] on p-checkbox at bounding box center [723, 270] width 19 height 15
checkbox input "false"
click at [725, 217] on p-checkbox at bounding box center [723, 209] width 19 height 15
click at [755, 525] on icon at bounding box center [750, 518] width 17 height 15
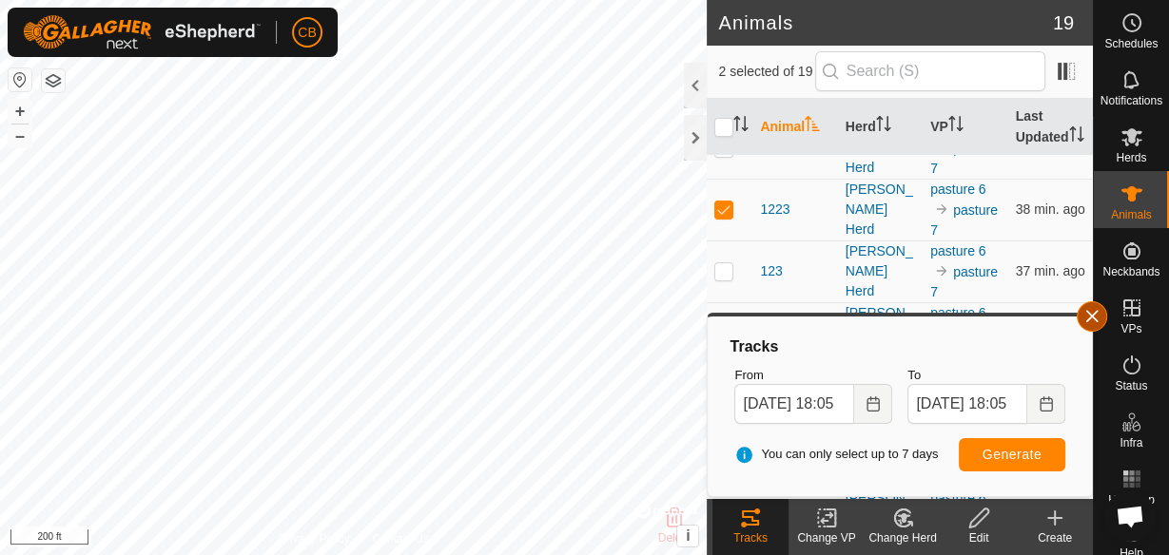
click at [1096, 310] on button "button" at bounding box center [1092, 316] width 30 height 30
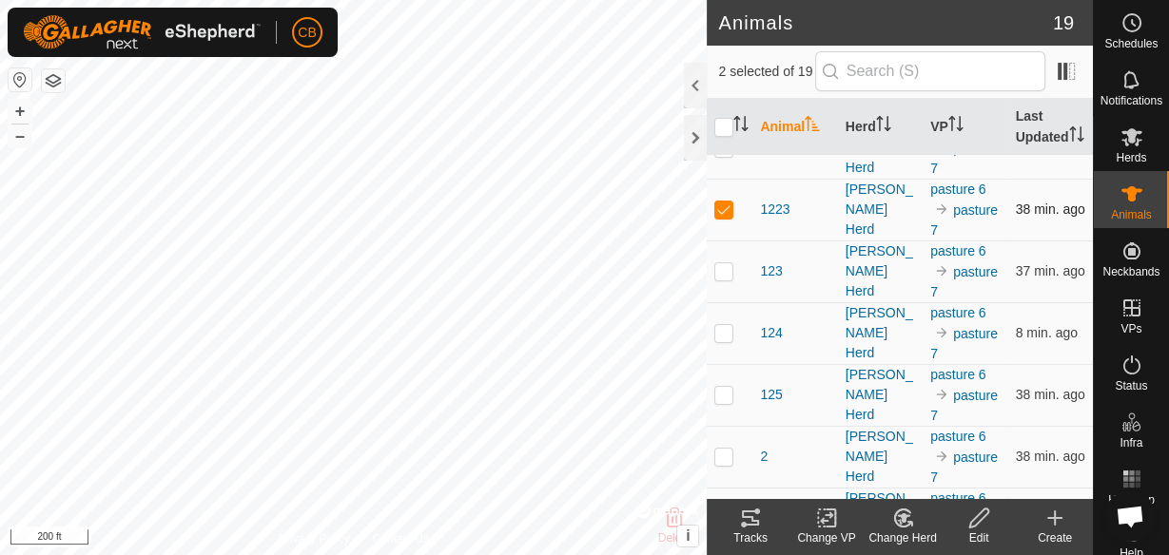
click at [723, 217] on p-checkbox at bounding box center [723, 209] width 19 height 15
checkbox input "false"
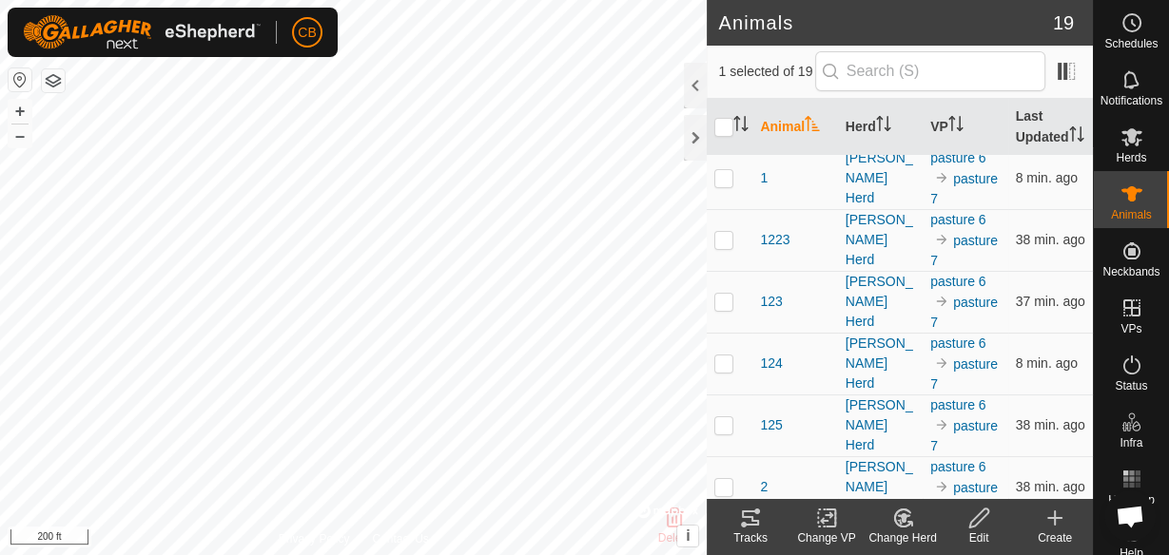
scroll to position [0, 0]
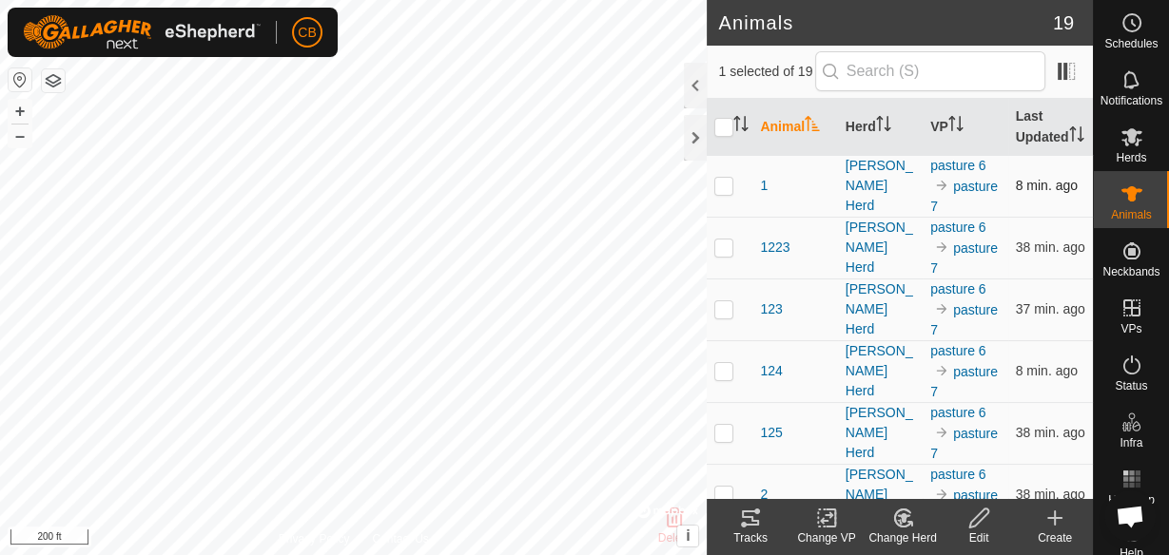
click at [727, 193] on p-checkbox at bounding box center [723, 185] width 19 height 15
checkbox input "true"
click at [755, 522] on icon at bounding box center [750, 518] width 23 height 23
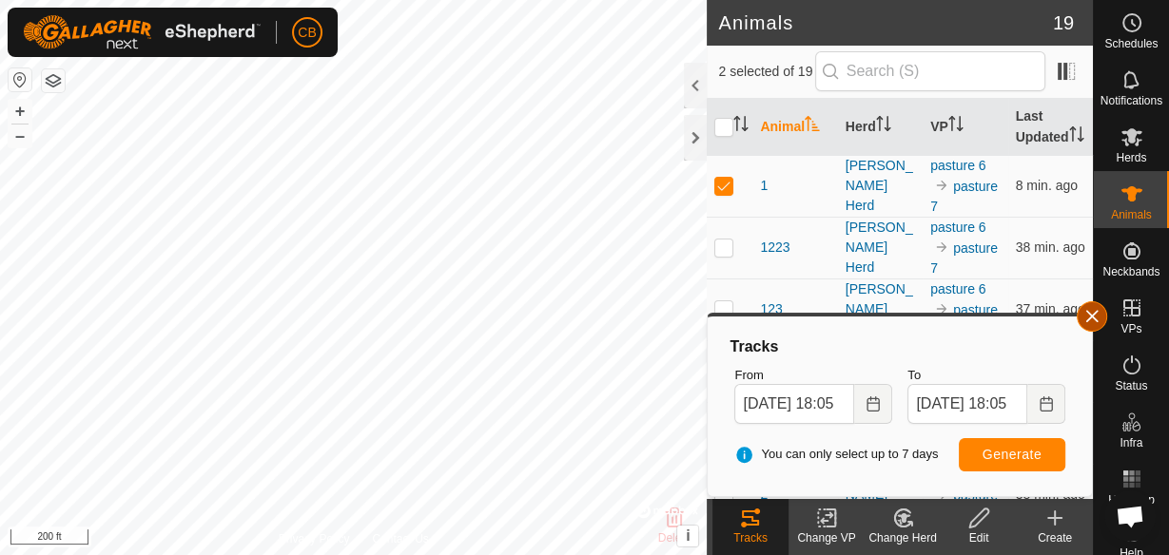
click at [1090, 319] on button "button" at bounding box center [1092, 316] width 30 height 30
